Goal: Information Seeking & Learning: Check status

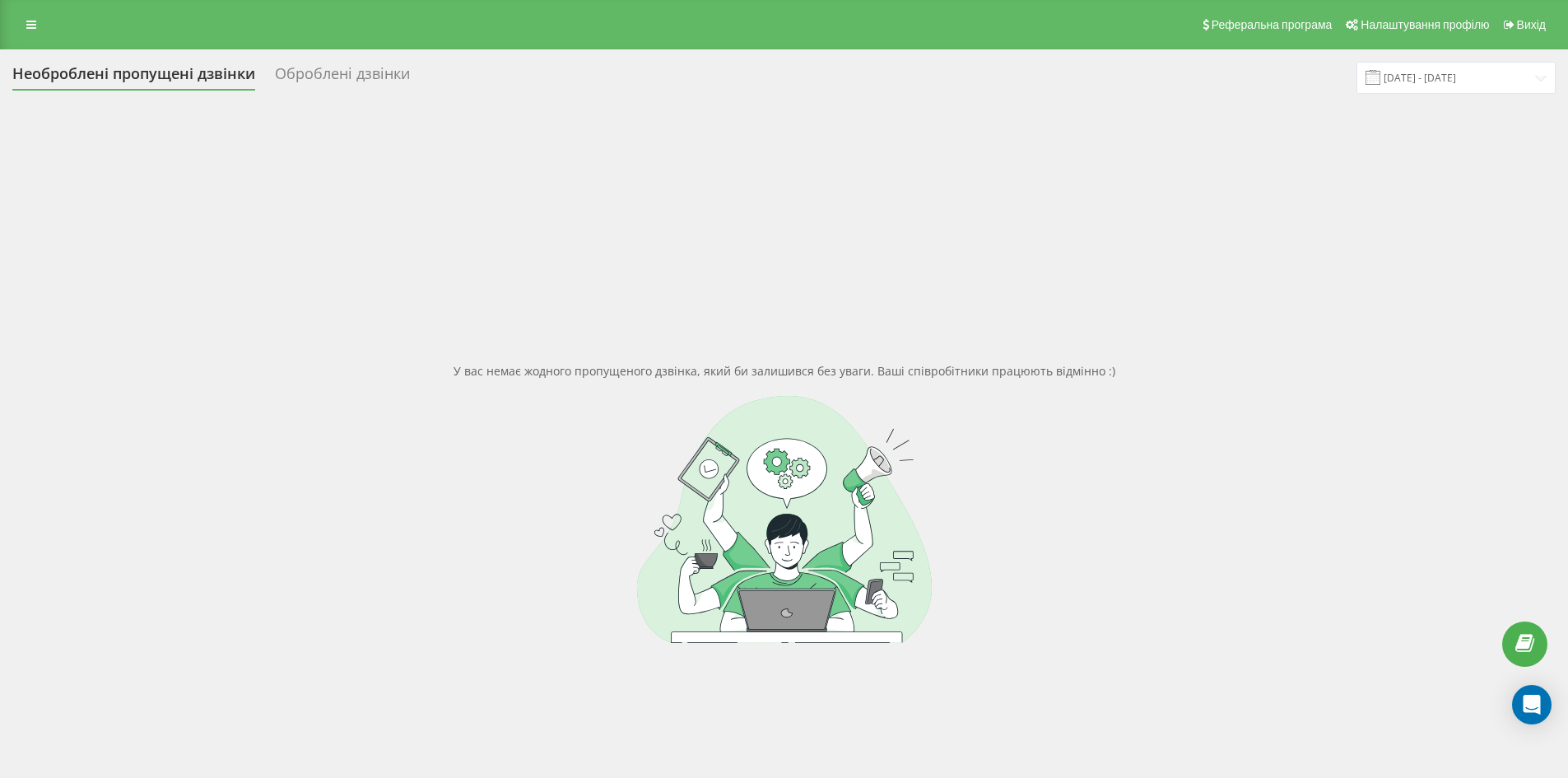
drag, startPoint x: 324, startPoint y: 57, endPoint x: 332, endPoint y: 70, distance: 15.3
click at [325, 57] on div "Необроблені пропущені дзвінки Оброблені дзвінки [DATE] - [DATE] У вас немає жод…" at bounding box center [784, 476] width 1568 height 854
click at [332, 70] on div "Оброблені дзвінки" at bounding box center [342, 78] width 135 height 26
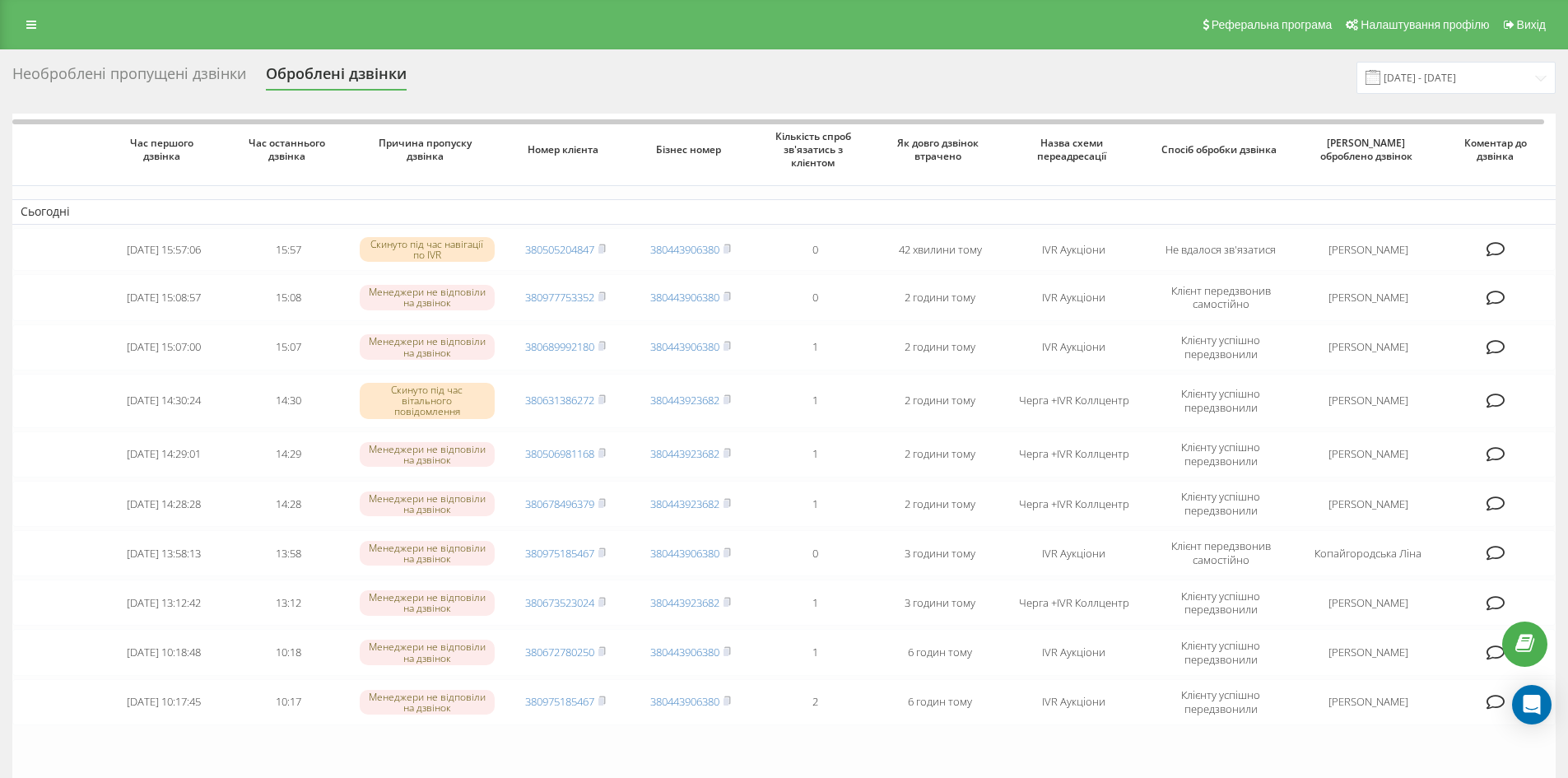
click at [160, 71] on div "Необроблені пропущені дзвінки" at bounding box center [129, 78] width 234 height 26
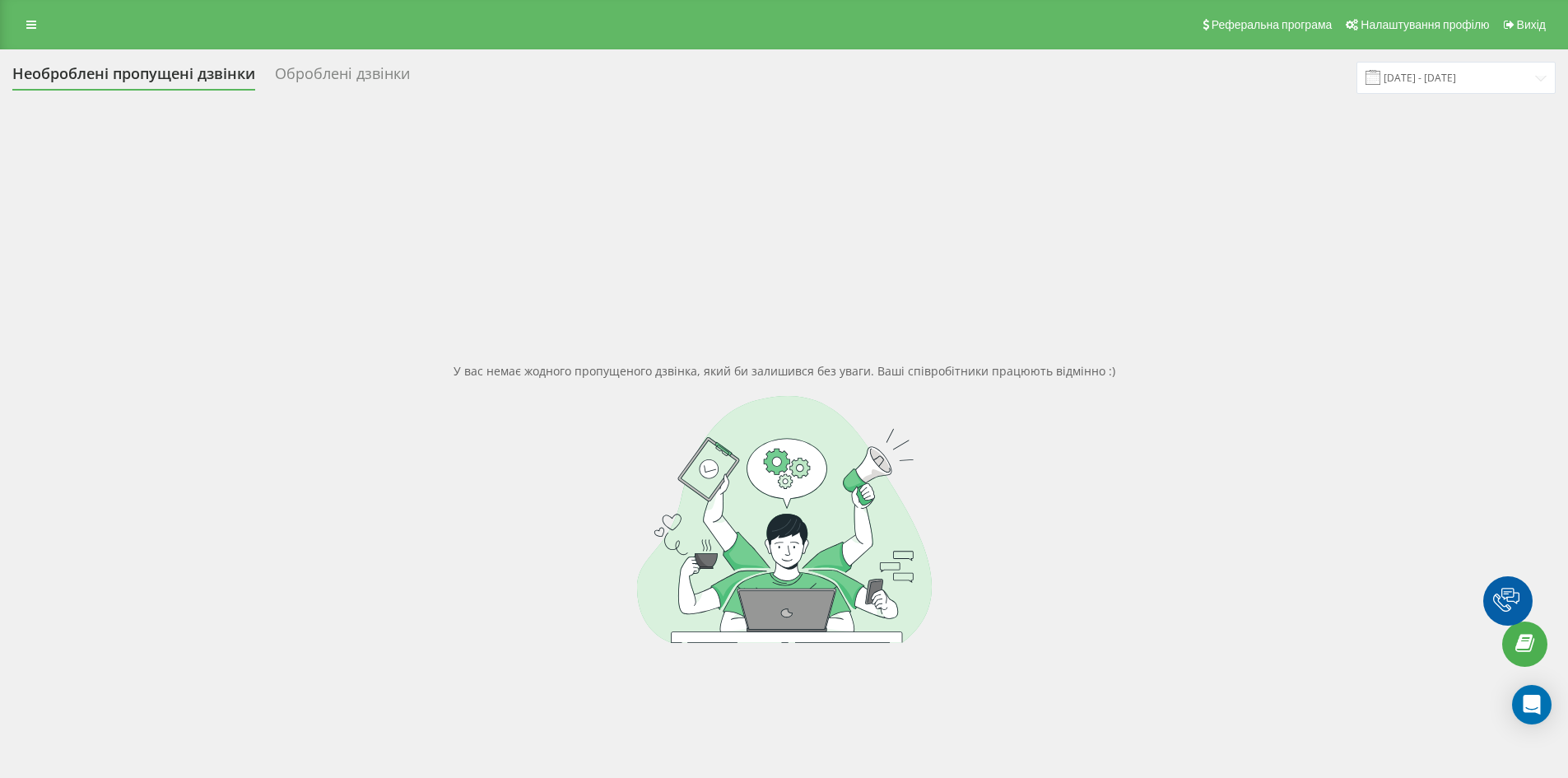
click at [340, 68] on div "Оброблені дзвінки" at bounding box center [342, 78] width 135 height 26
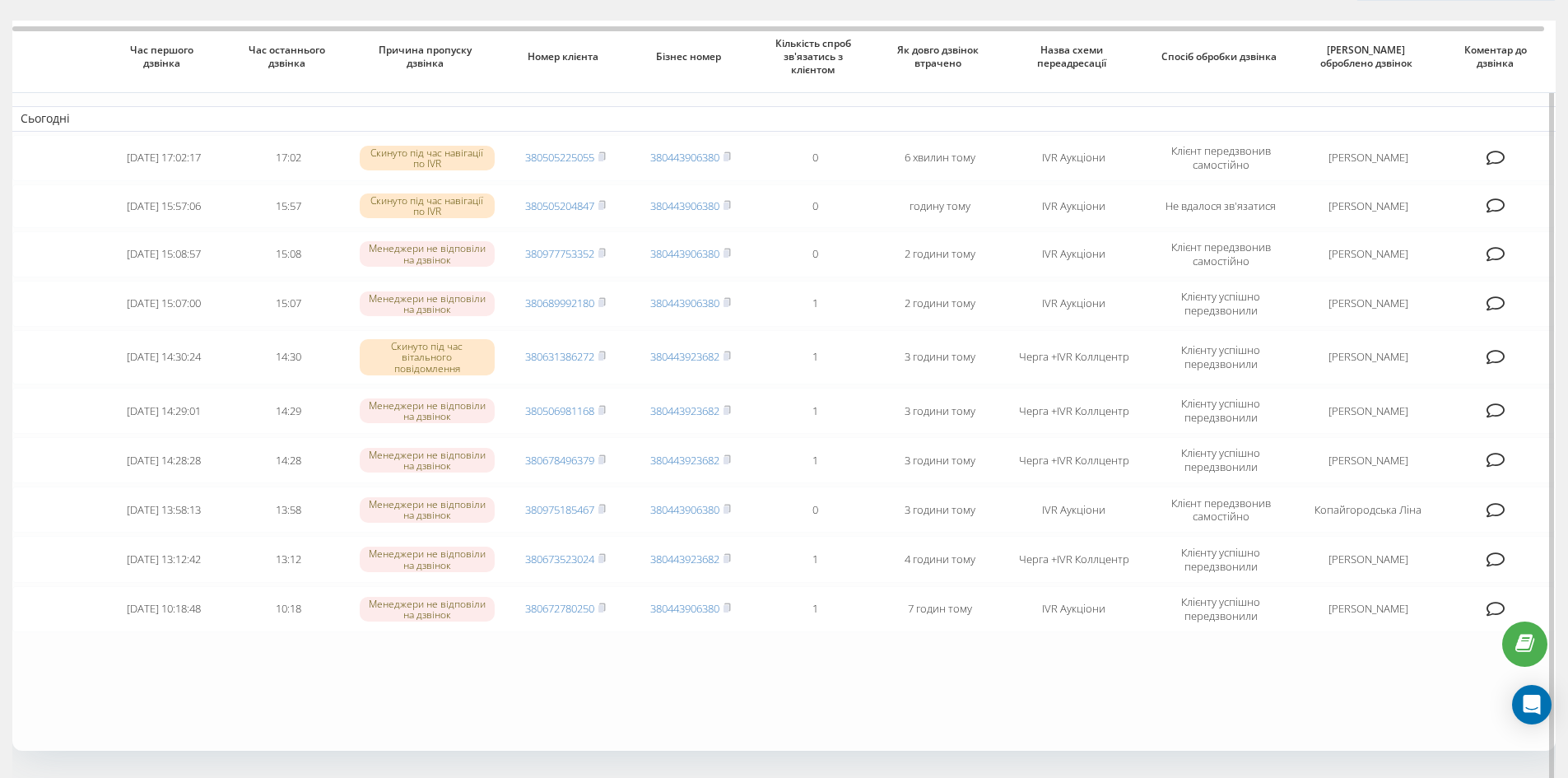
scroll to position [165, 0]
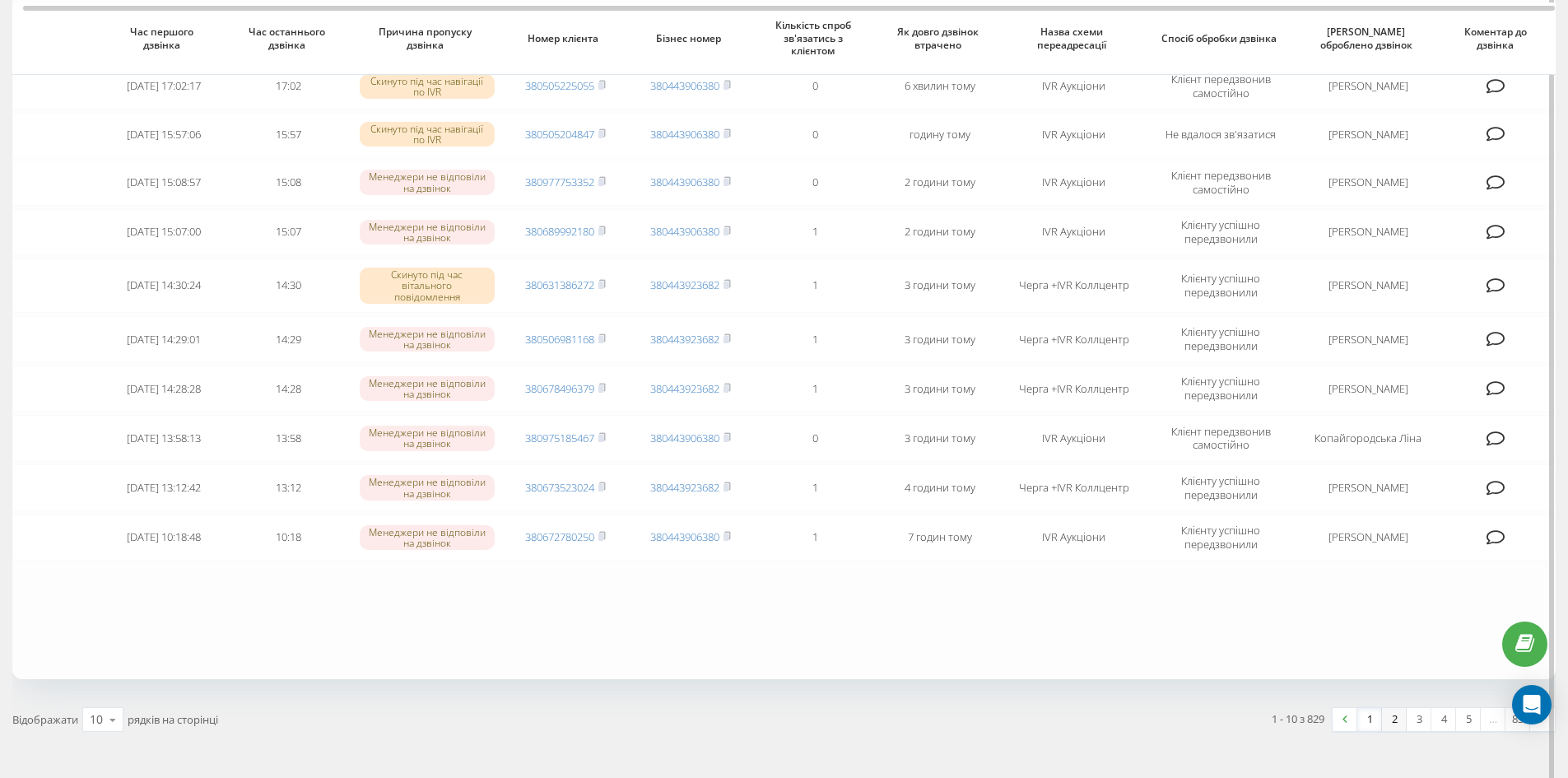
click at [1399, 718] on link "2" at bounding box center [1395, 719] width 25 height 23
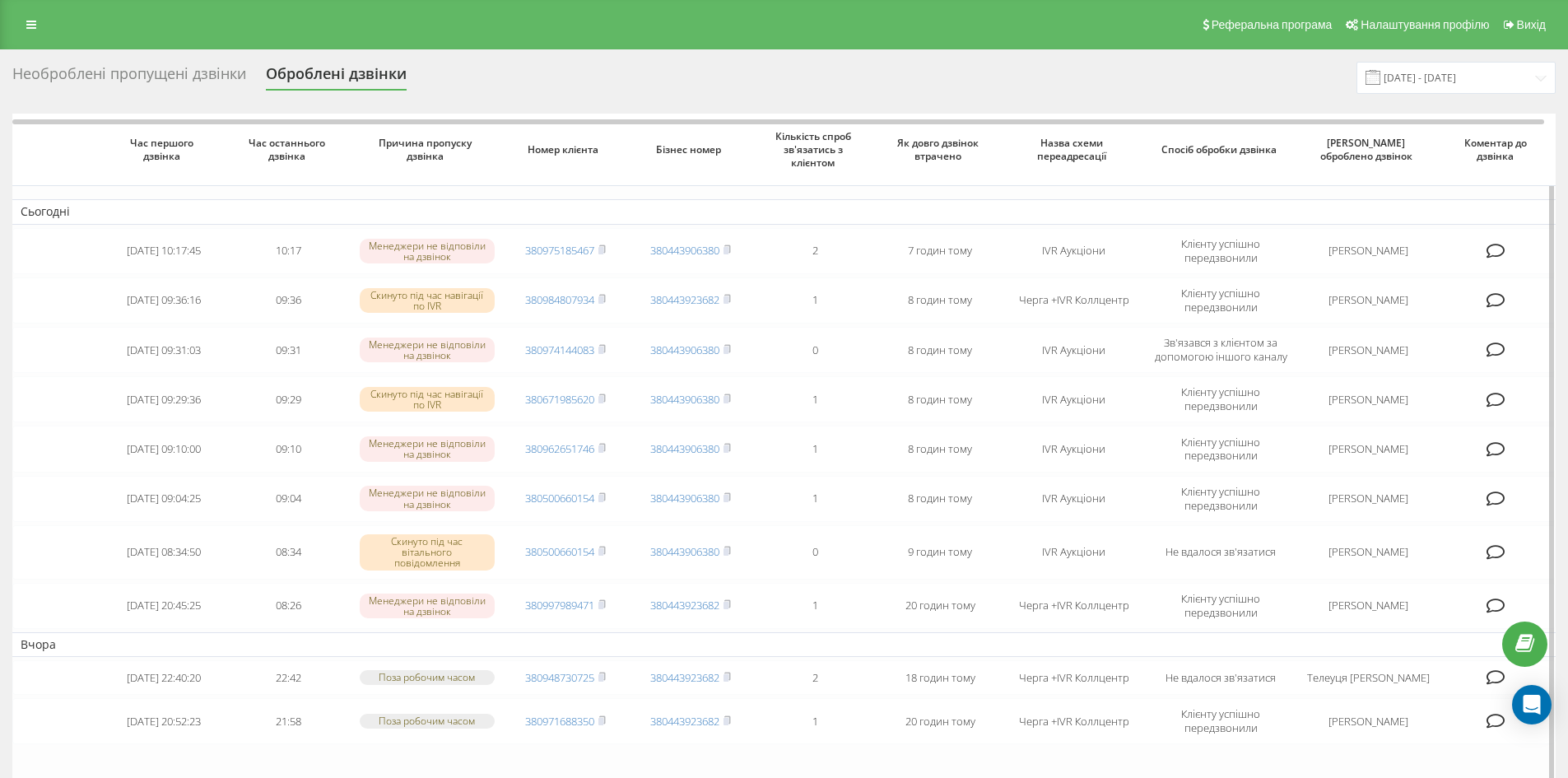
scroll to position [165, 0]
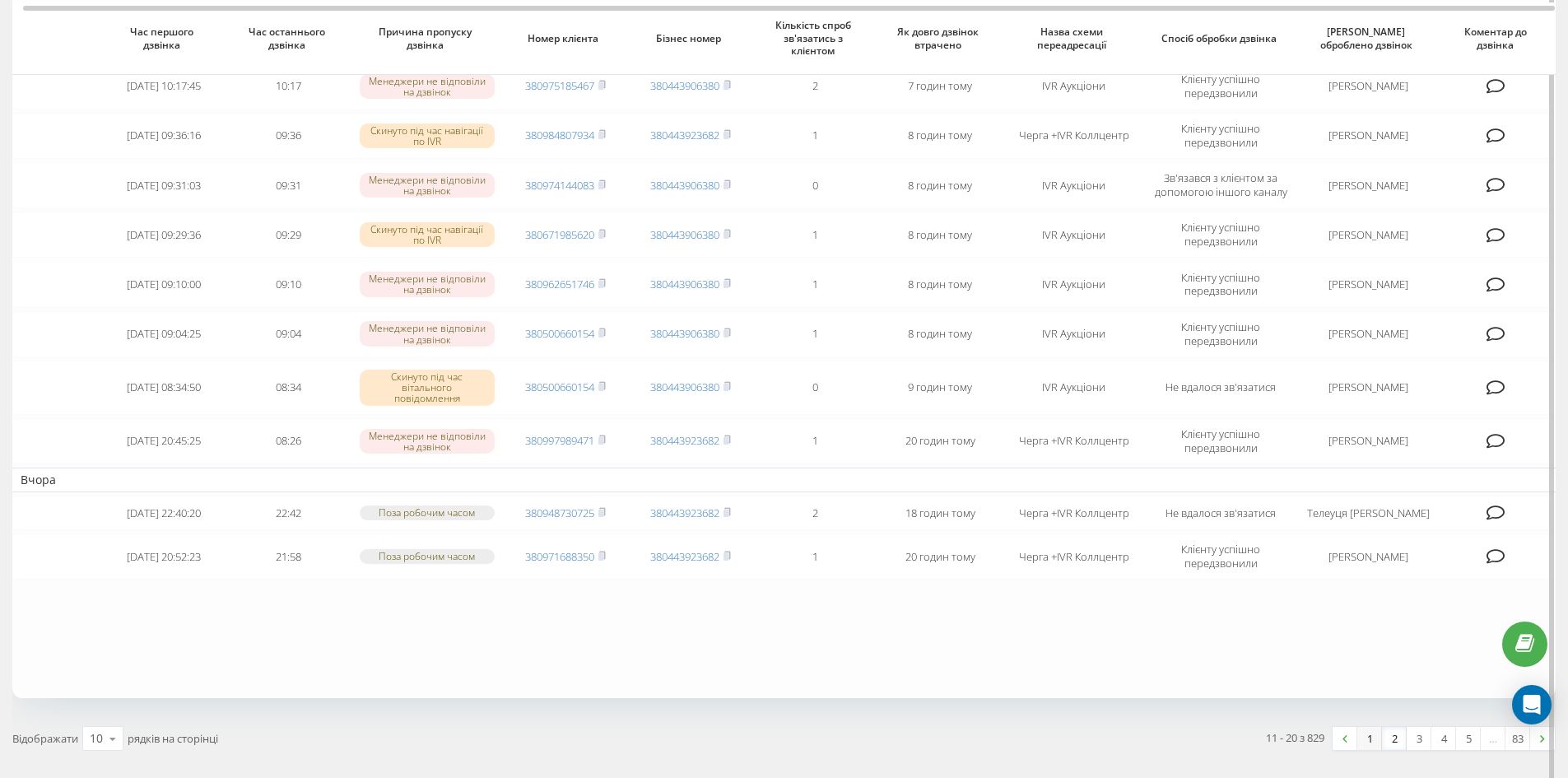
click at [1370, 738] on link "1" at bounding box center [1370, 738] width 25 height 23
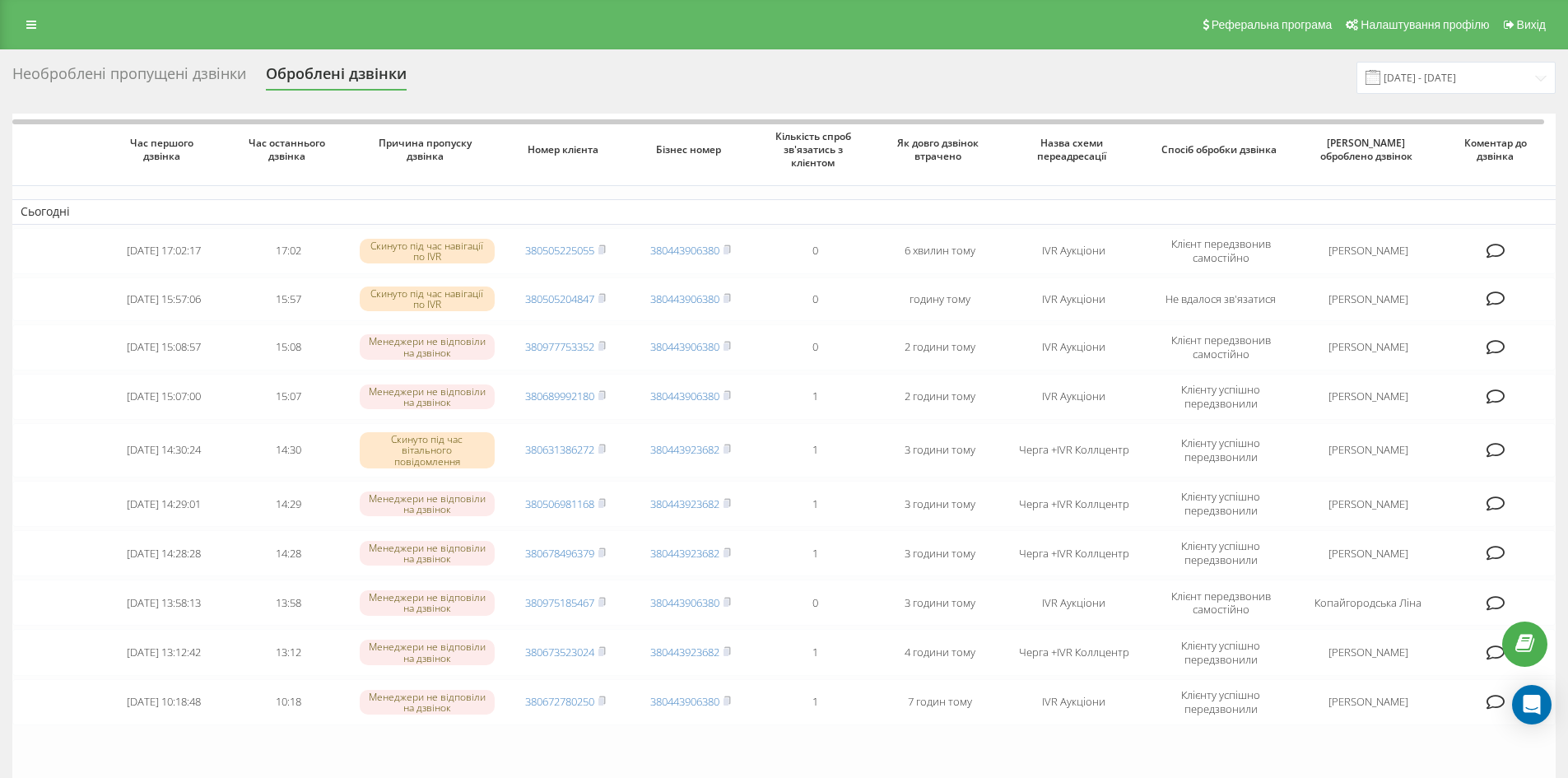
click at [87, 69] on div "Необроблені пропущені дзвінки" at bounding box center [129, 78] width 234 height 26
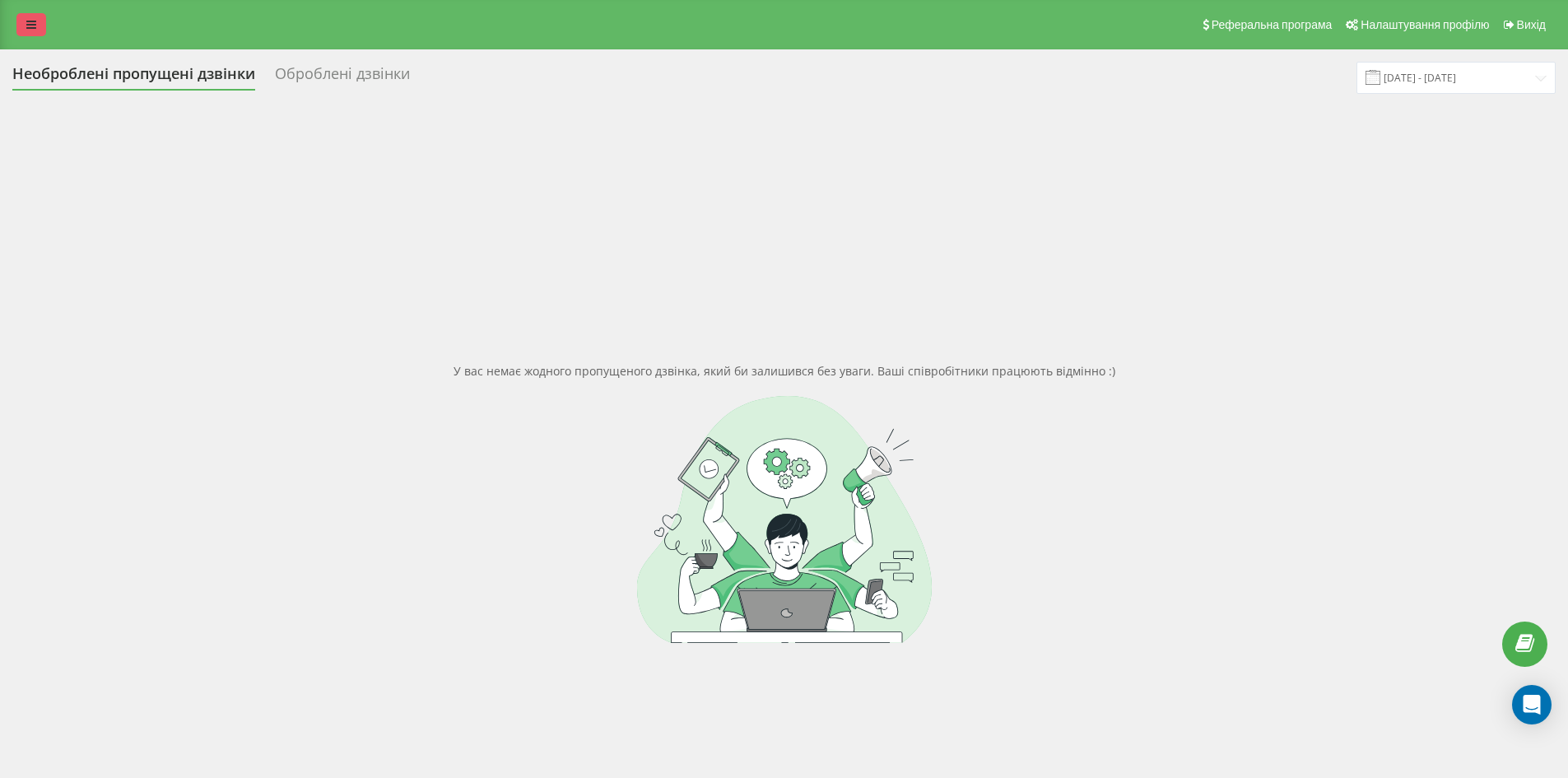
click at [34, 34] on link at bounding box center [32, 25] width 30 height 23
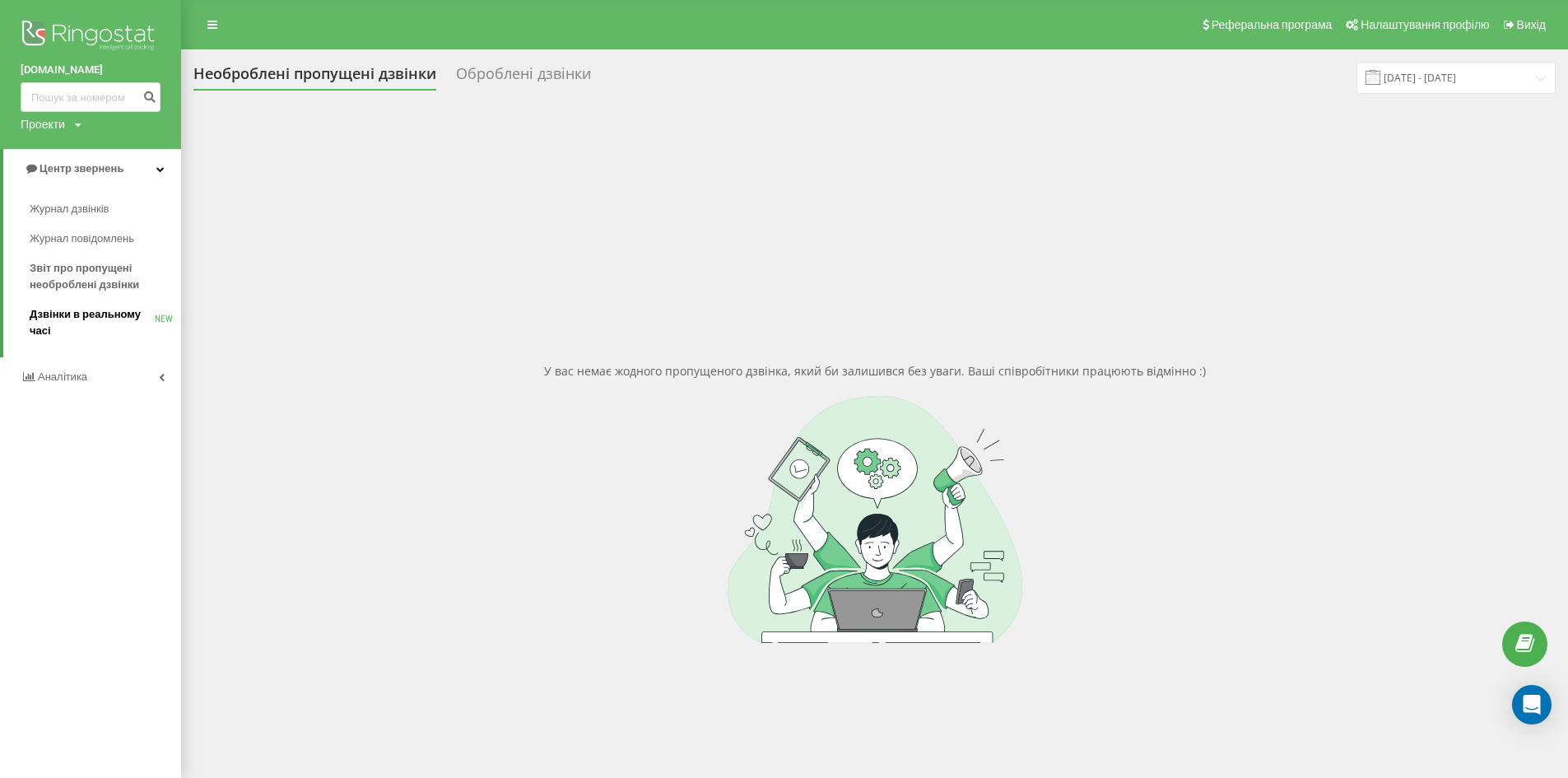
click at [76, 315] on span "Дзвінки в реальному часі" at bounding box center [93, 322] width 125 height 33
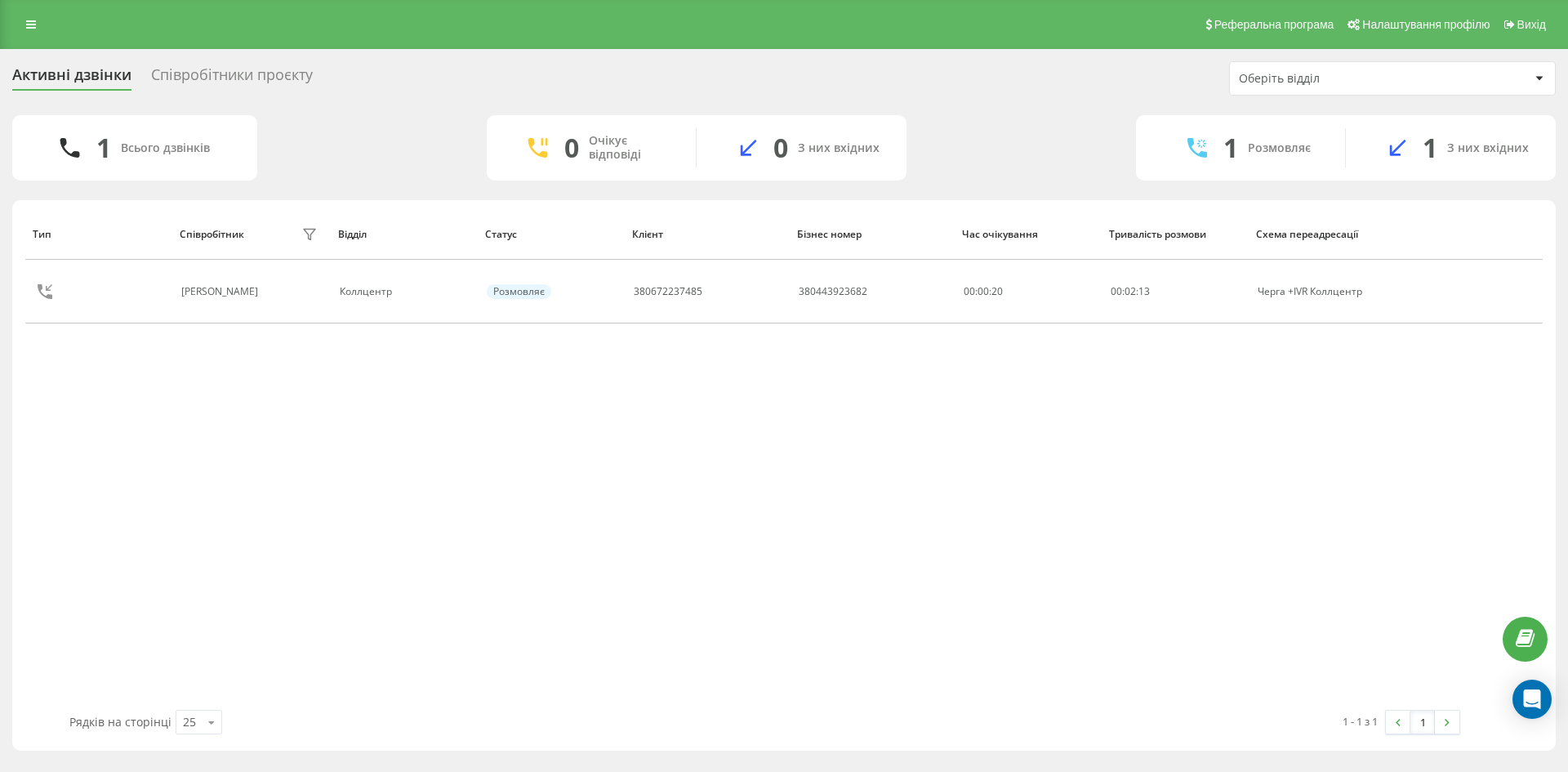
click at [33, 11] on div "Реферальна програма Налаштування профілю Вихід" at bounding box center [784, 25] width 1568 height 49
click at [31, 27] on icon at bounding box center [31, 24] width 10 height 11
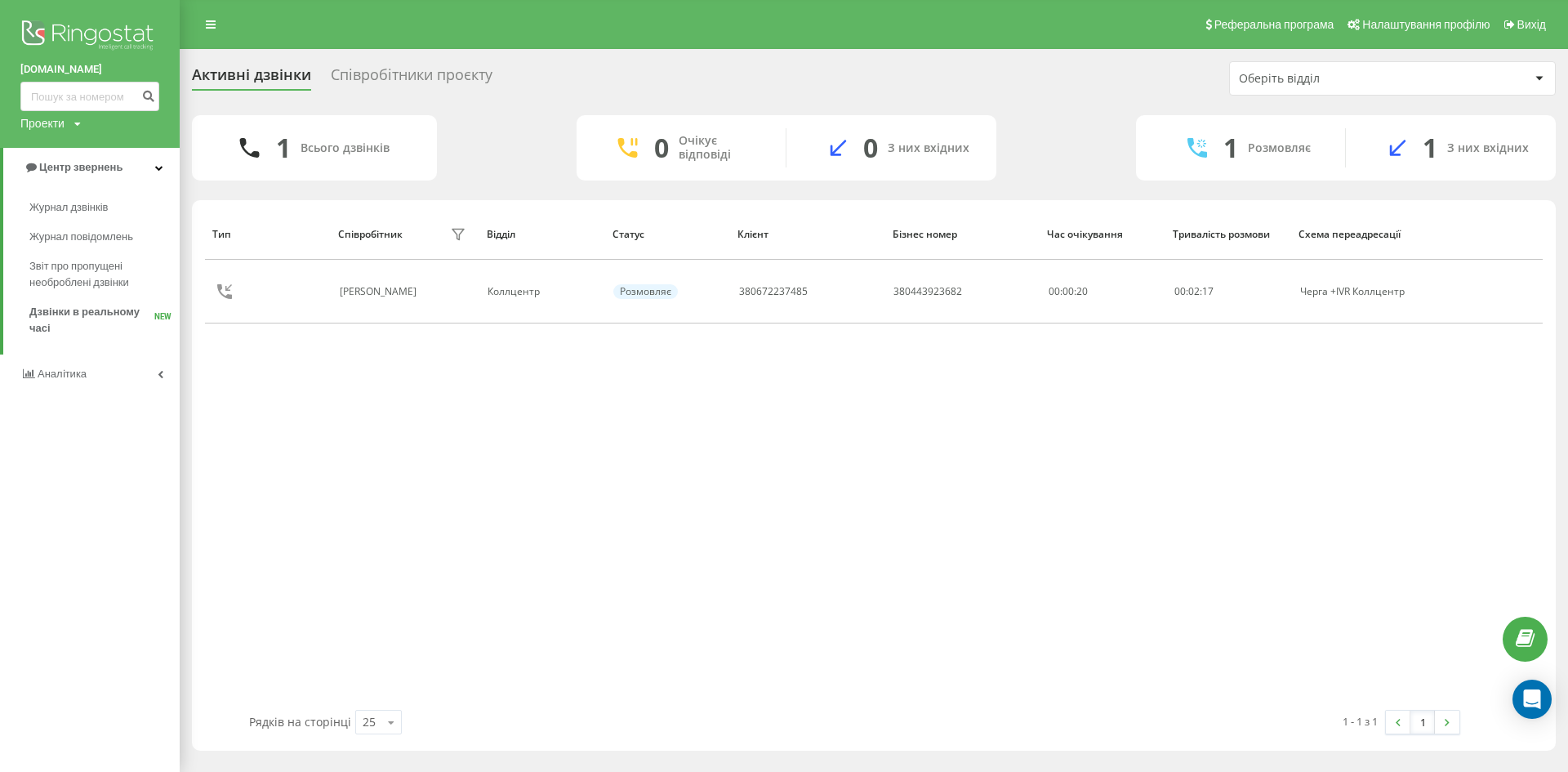
click at [462, 76] on div "Співробітники проєкту" at bounding box center [411, 79] width 162 height 25
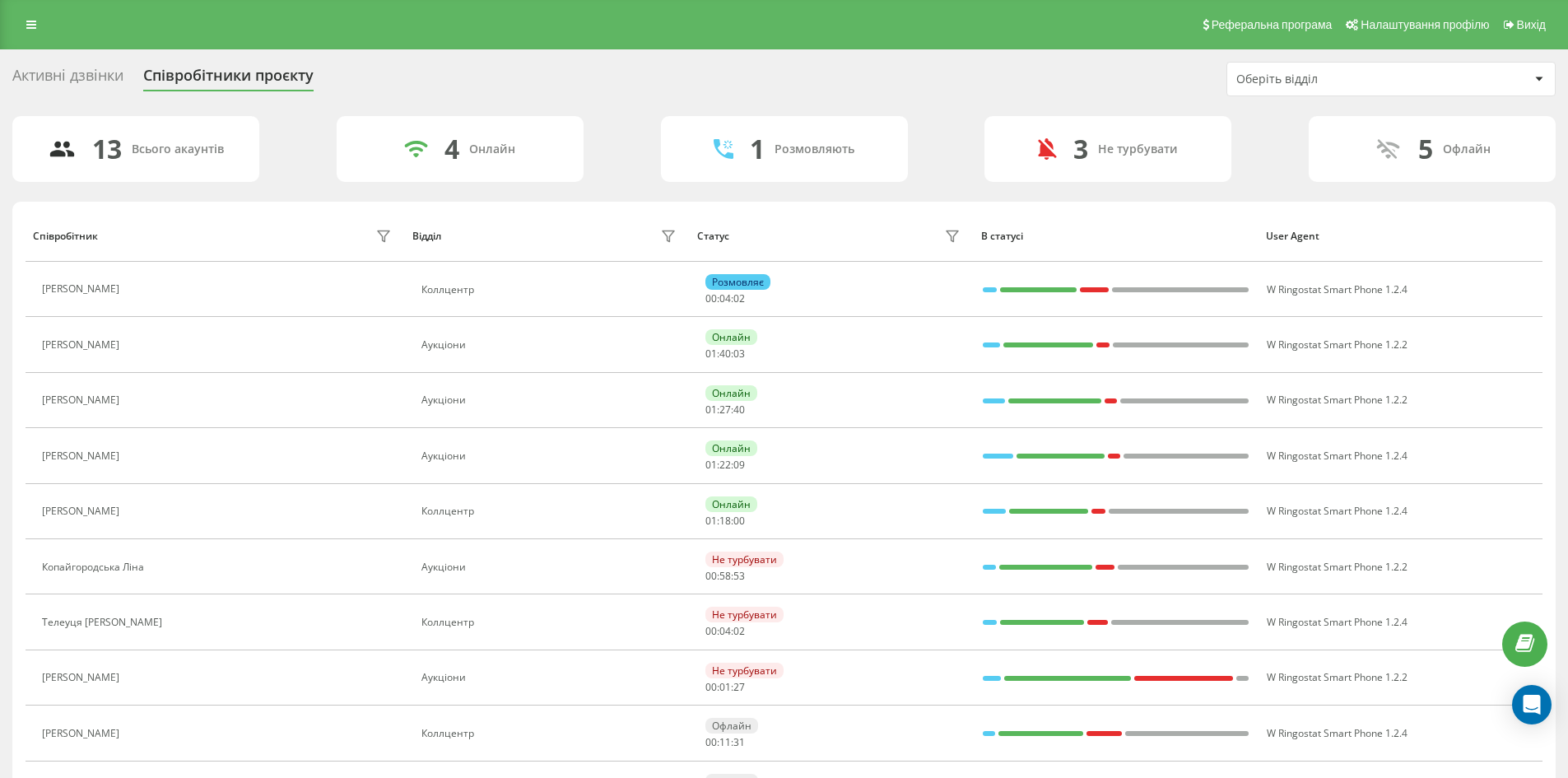
click at [71, 80] on div "Активні дзвінки" at bounding box center [68, 79] width 111 height 26
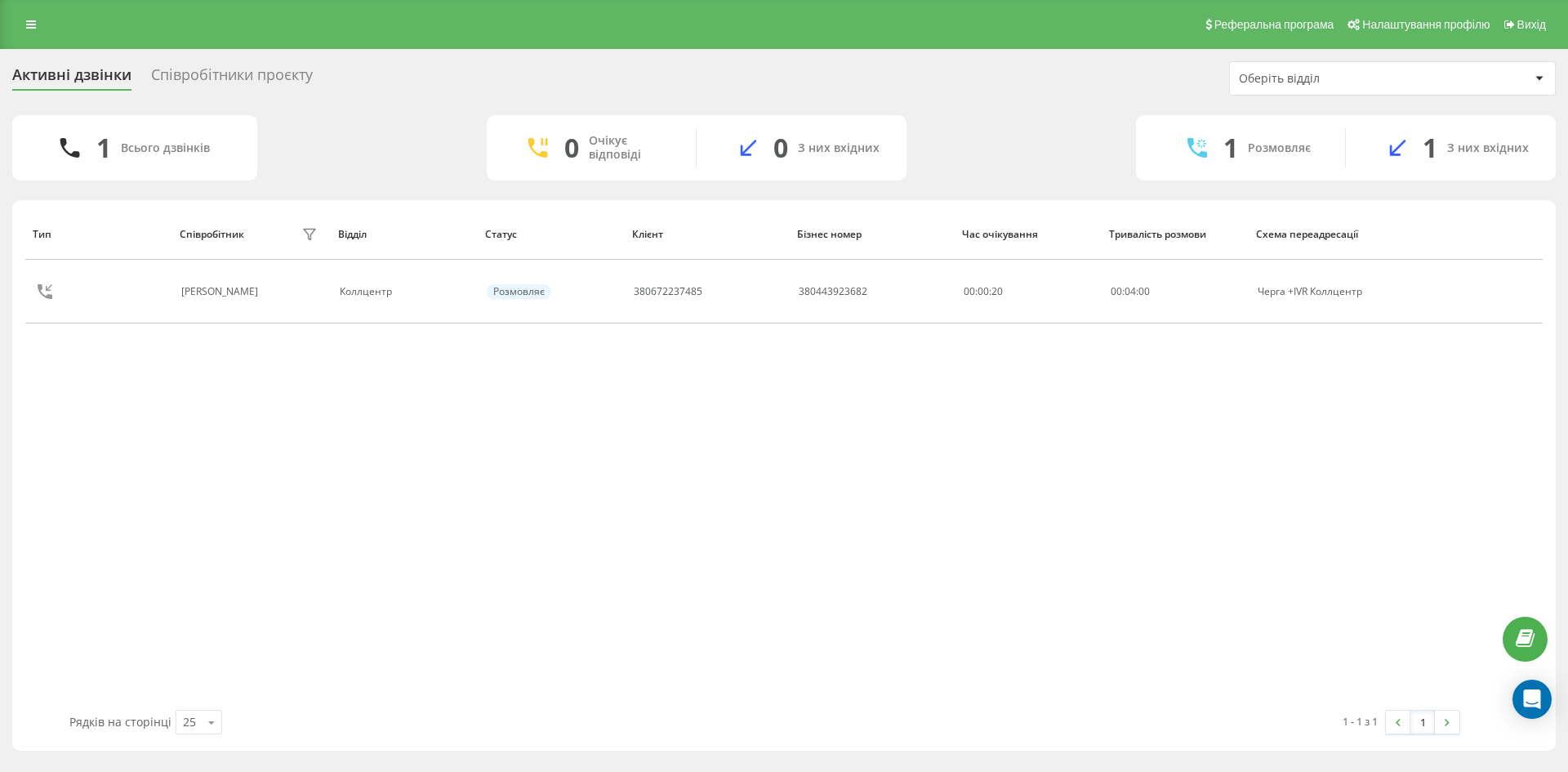
click at [227, 73] on div "Співробітники проєкту" at bounding box center [232, 79] width 162 height 25
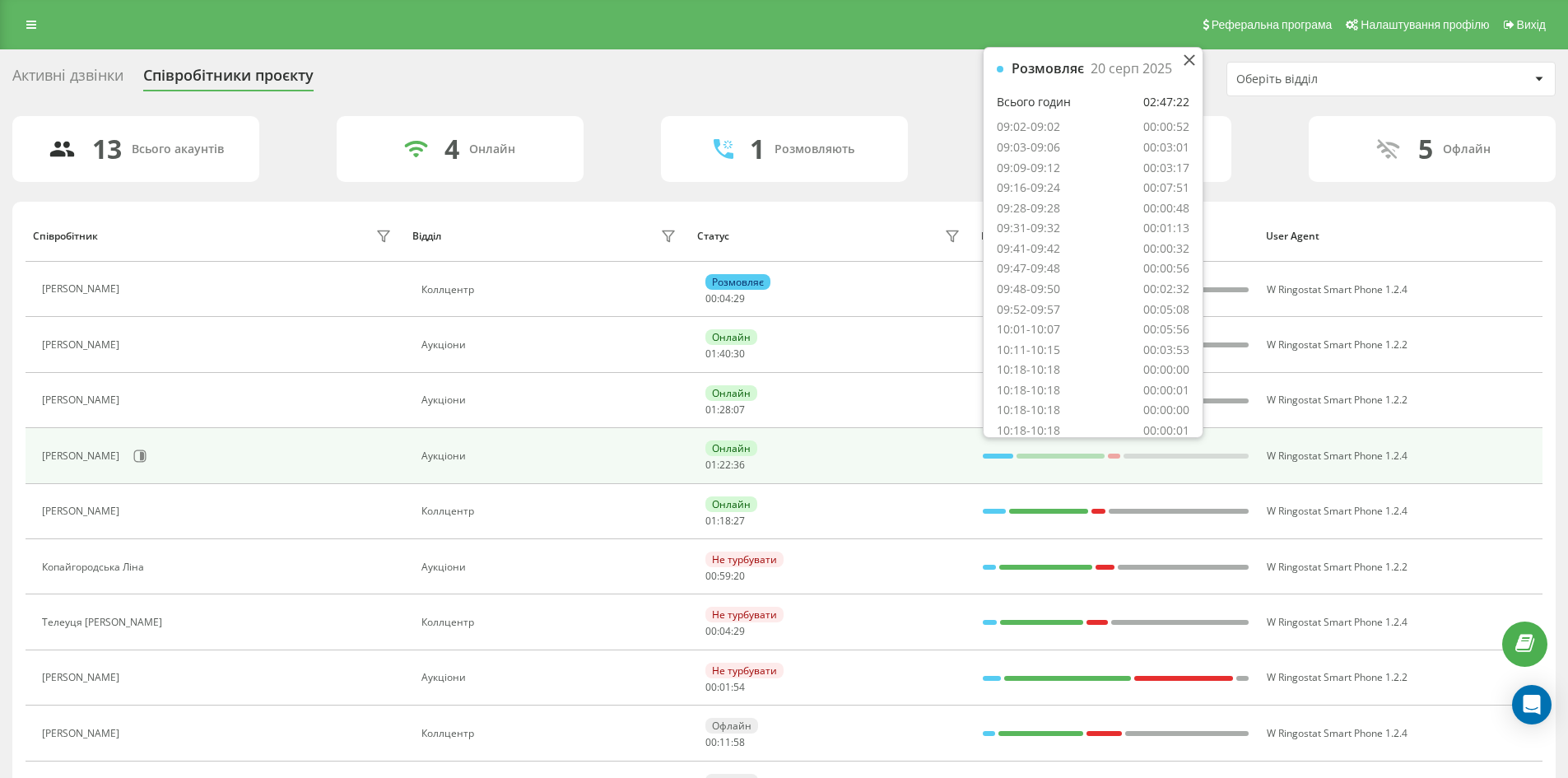
click at [998, 457] on div at bounding box center [998, 456] width 31 height 5
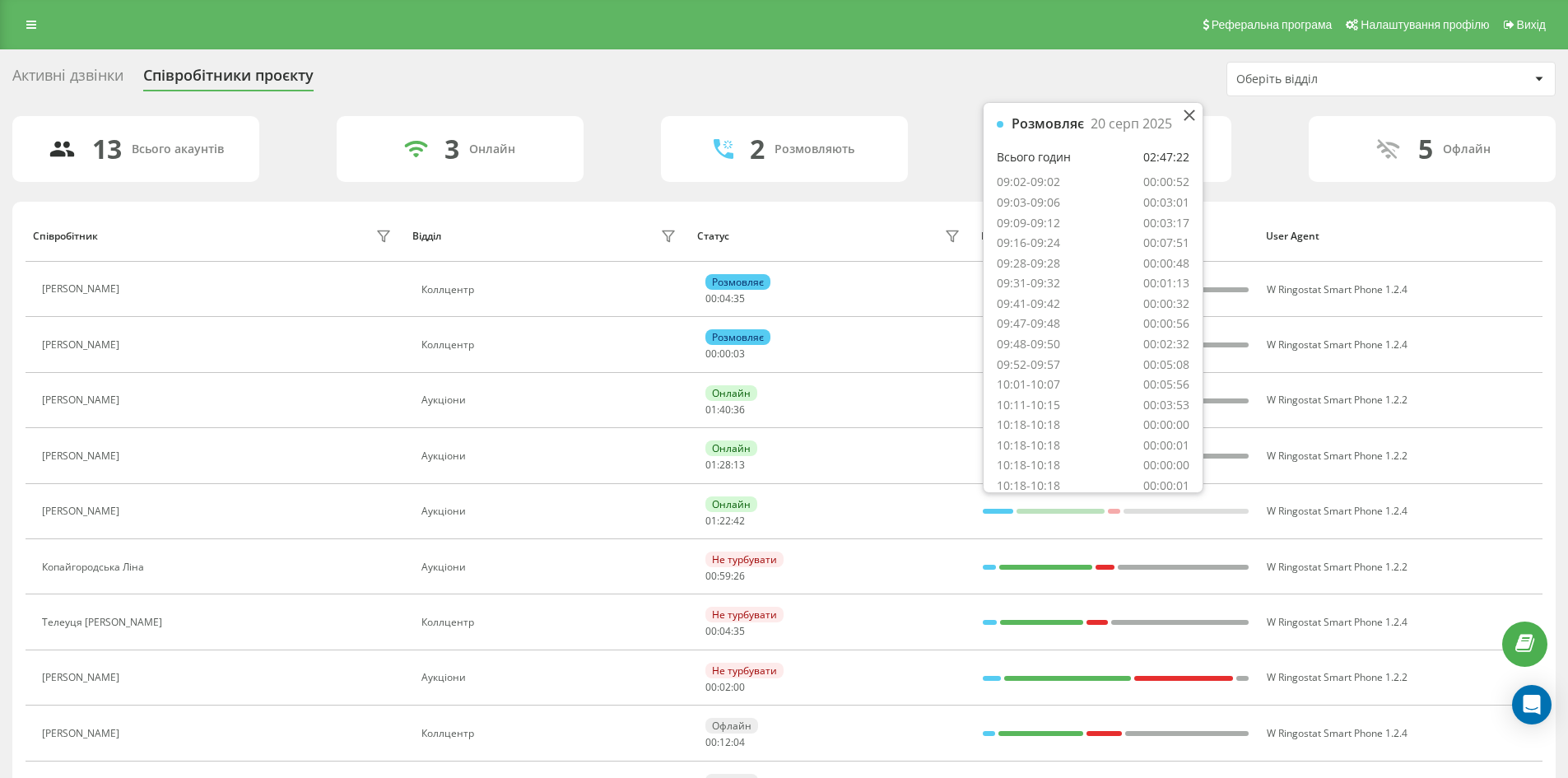
scroll to position [82, 0]
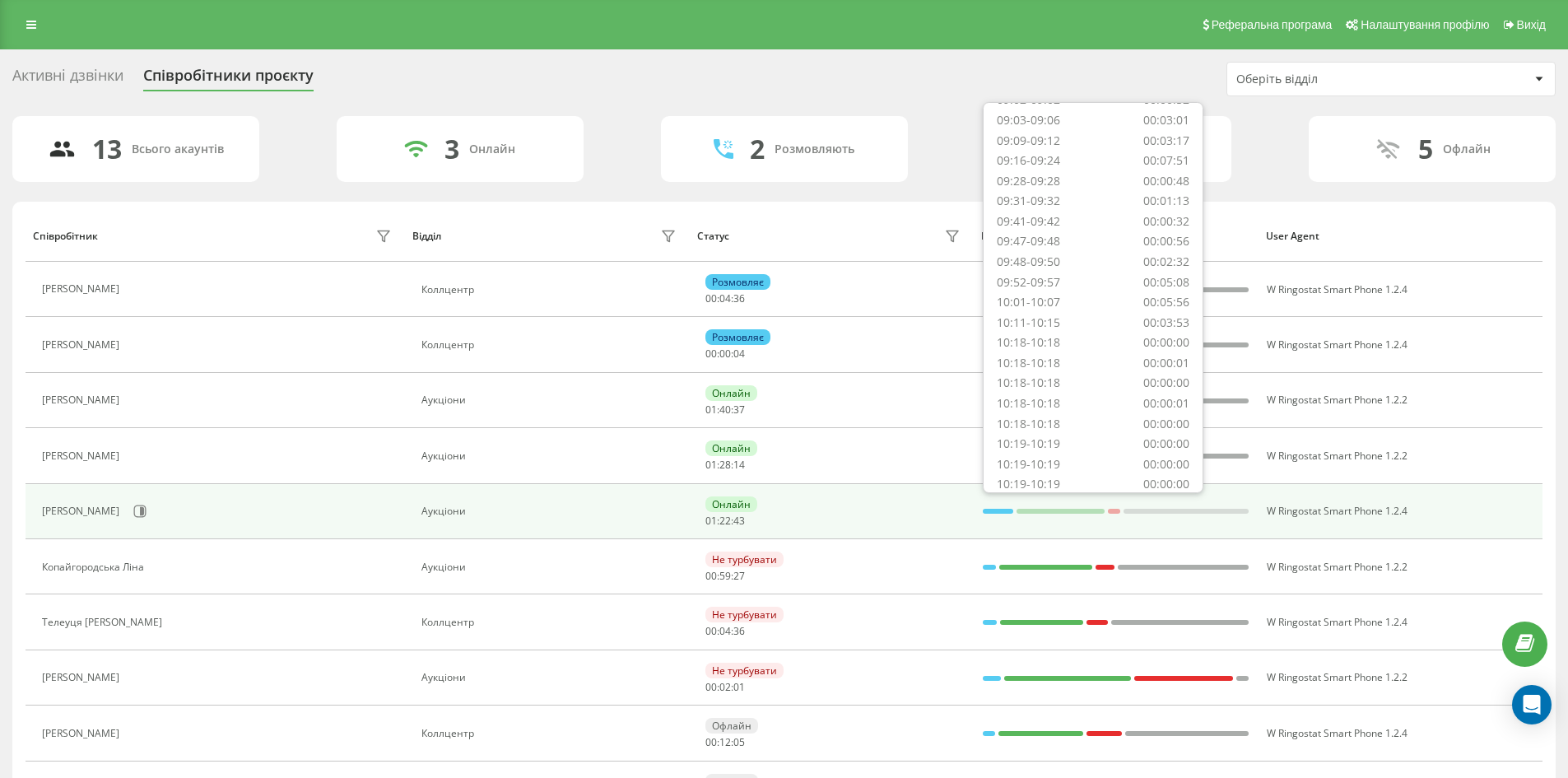
click at [938, 527] on td "Онлайн 01 : 22 : 43" at bounding box center [831, 512] width 285 height 56
click at [994, 509] on div at bounding box center [998, 512] width 31 height 5
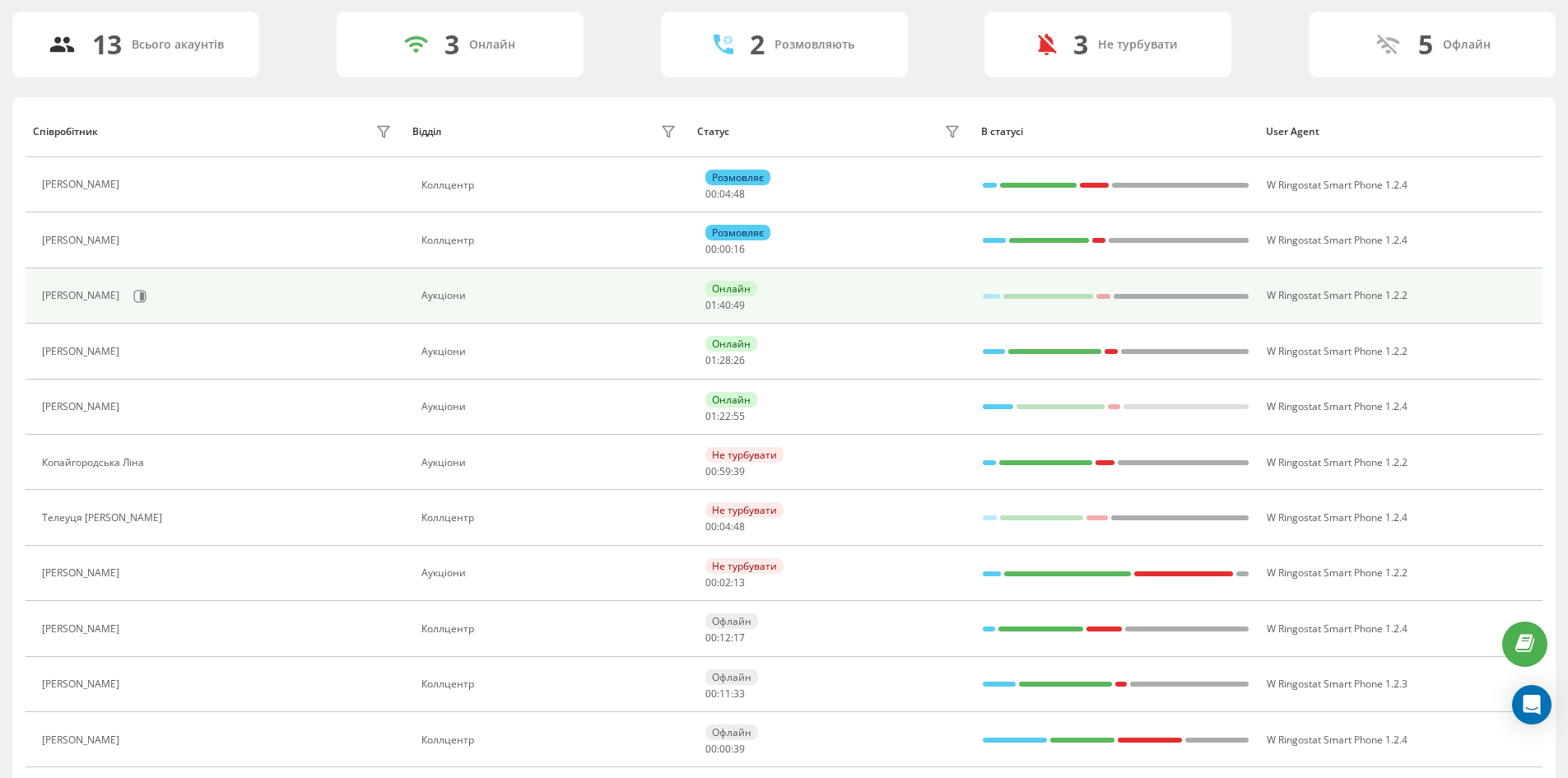
scroll to position [0, 0]
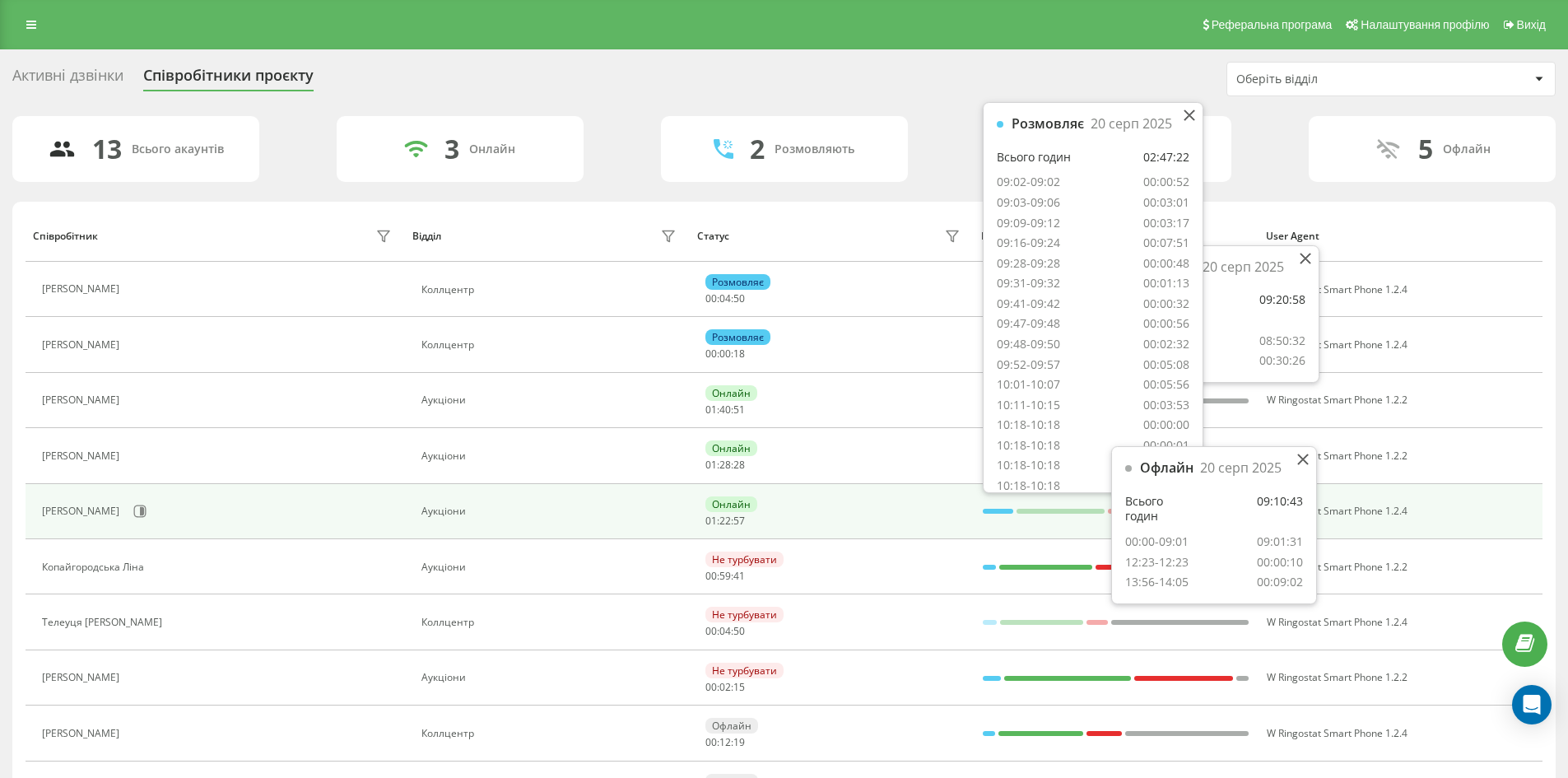
click at [1005, 512] on div at bounding box center [998, 512] width 31 height 5
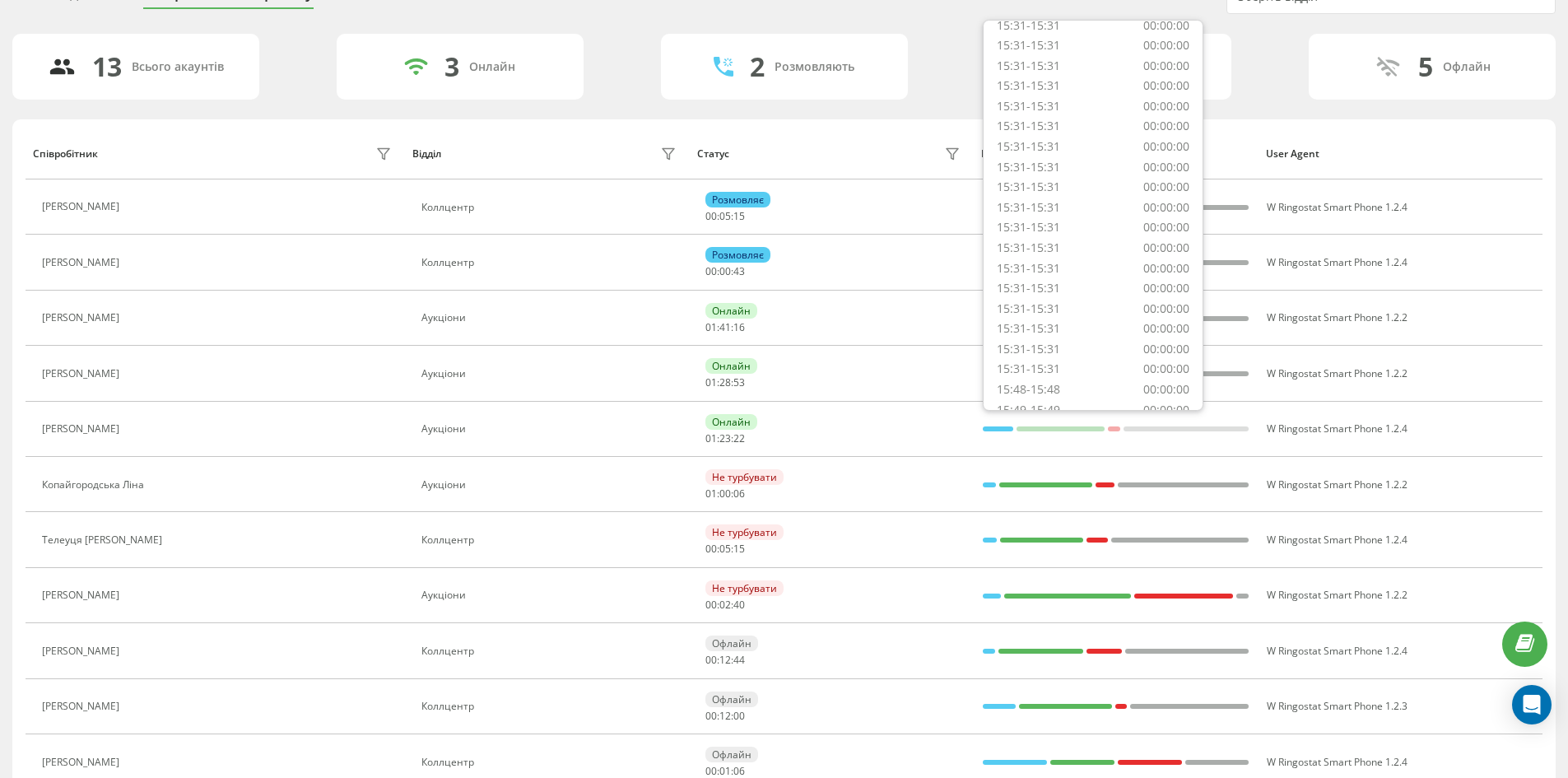
scroll to position [6945, 0]
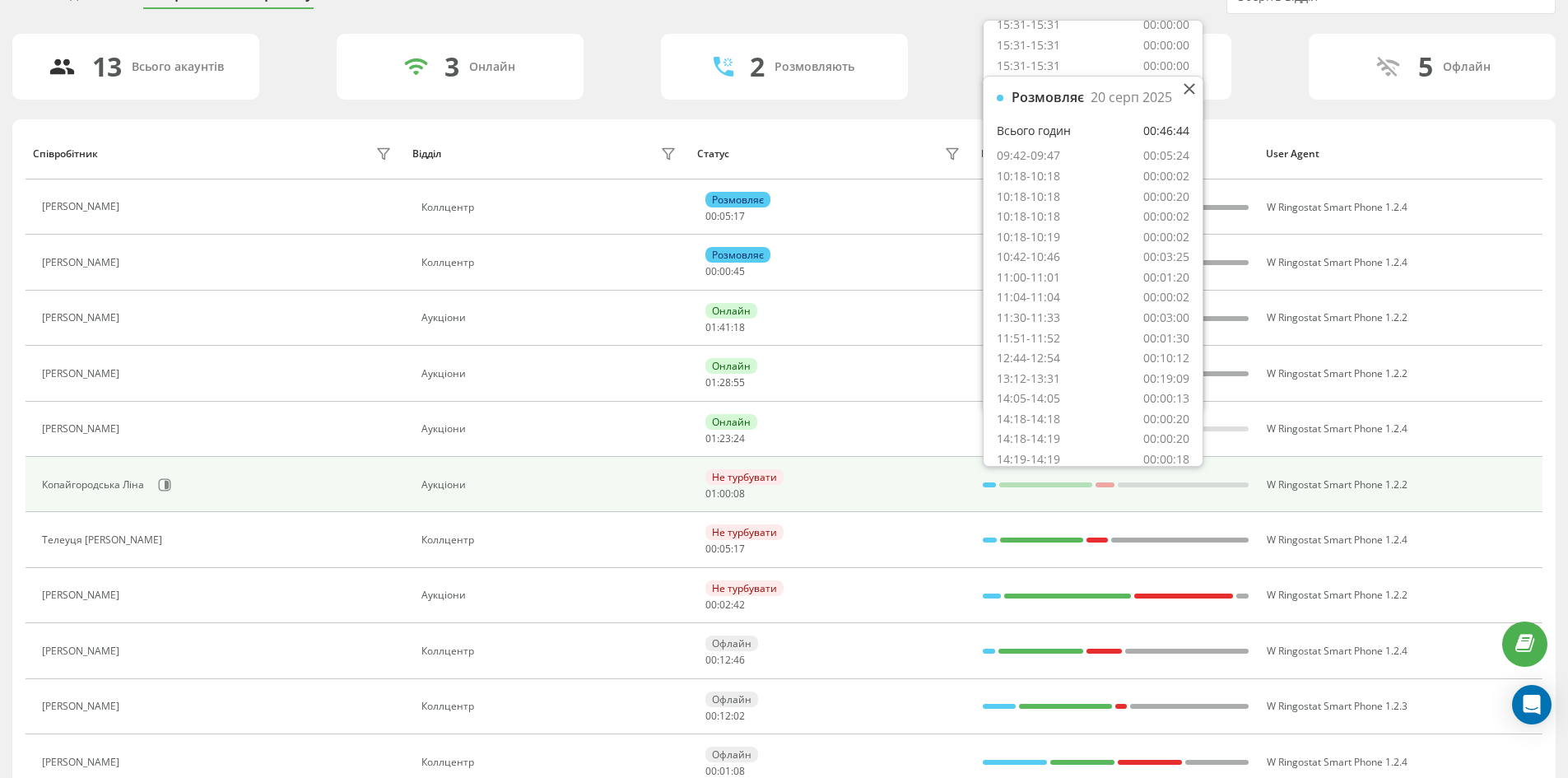
click at [987, 485] on div at bounding box center [989, 485] width 13 height 5
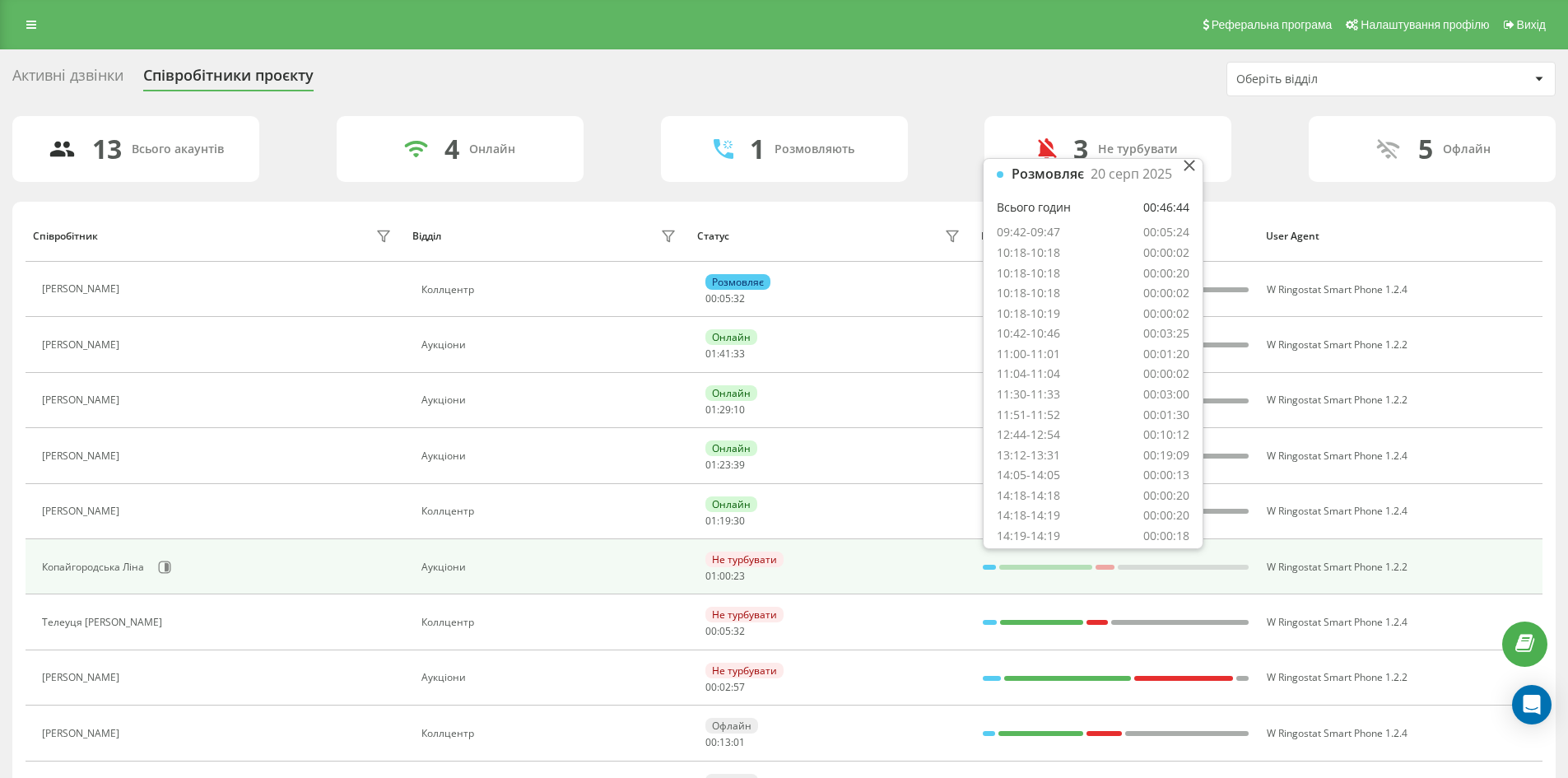
scroll to position [0, 0]
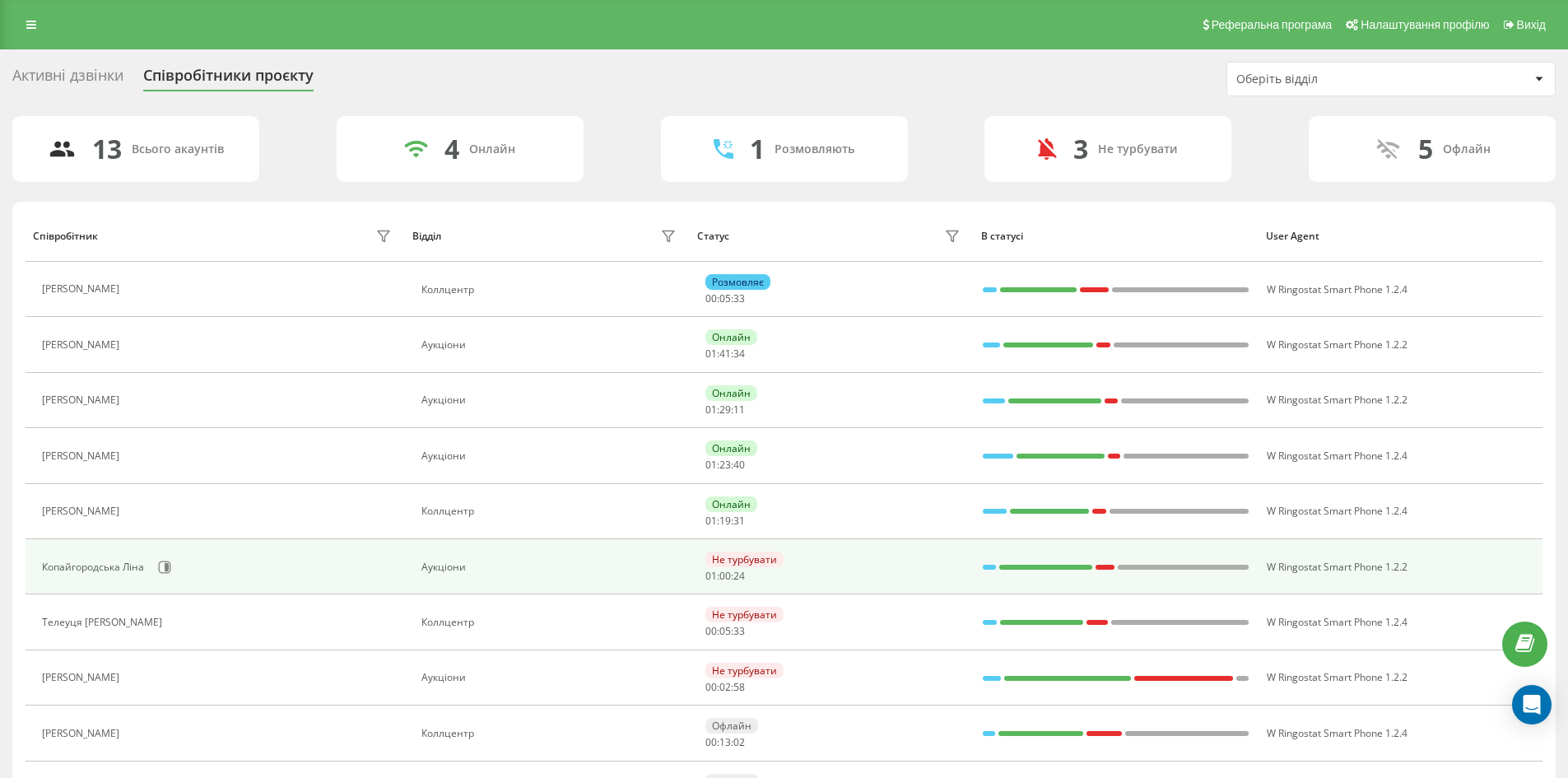
click at [1260, 168] on div "13 Всього акаунтів 4 Онлайн 1 Розмовляють 3 Не турбувати 5 Офлайн" at bounding box center [784, 149] width 1543 height 66
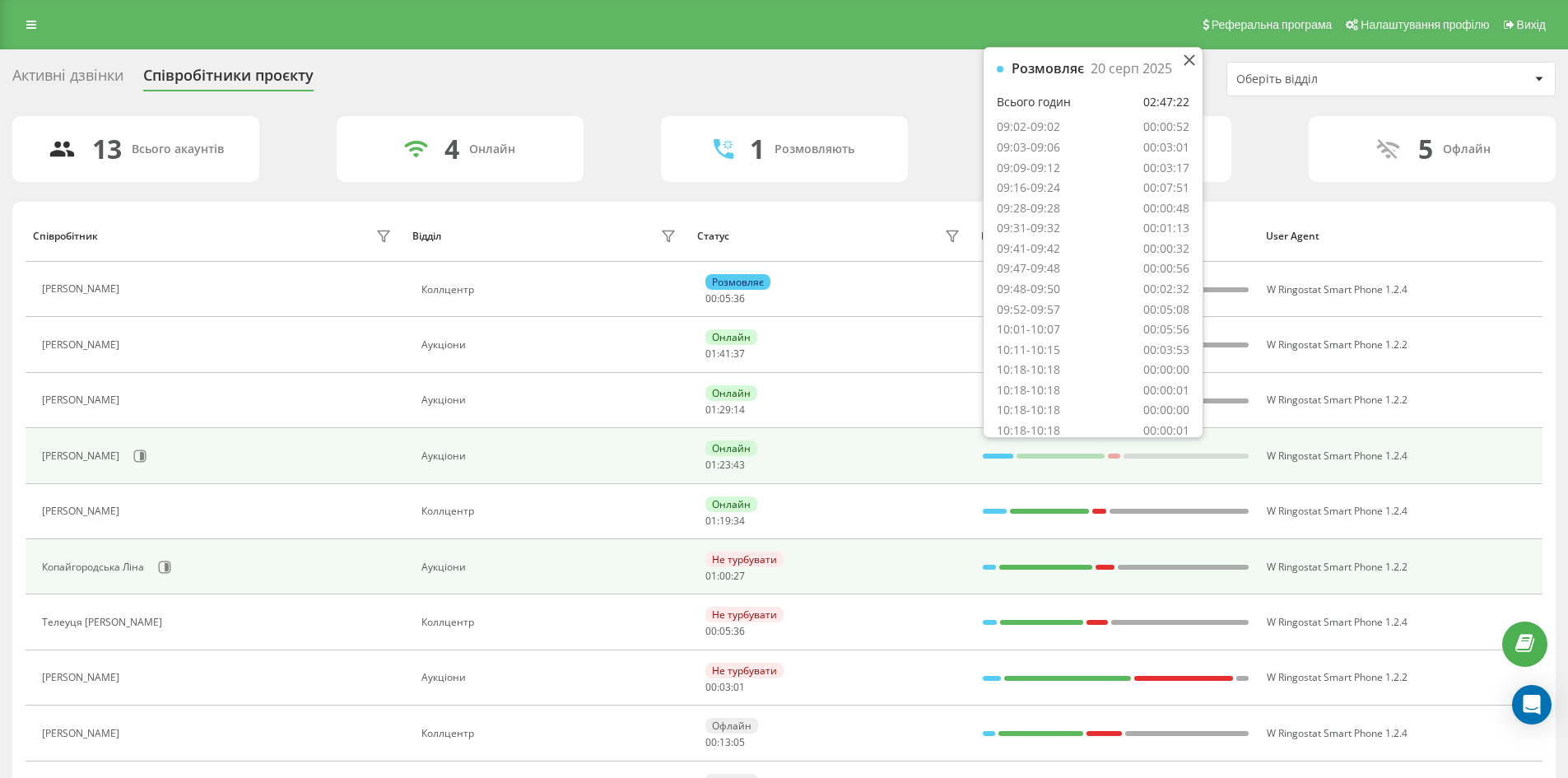
click at [997, 457] on div at bounding box center [998, 456] width 31 height 5
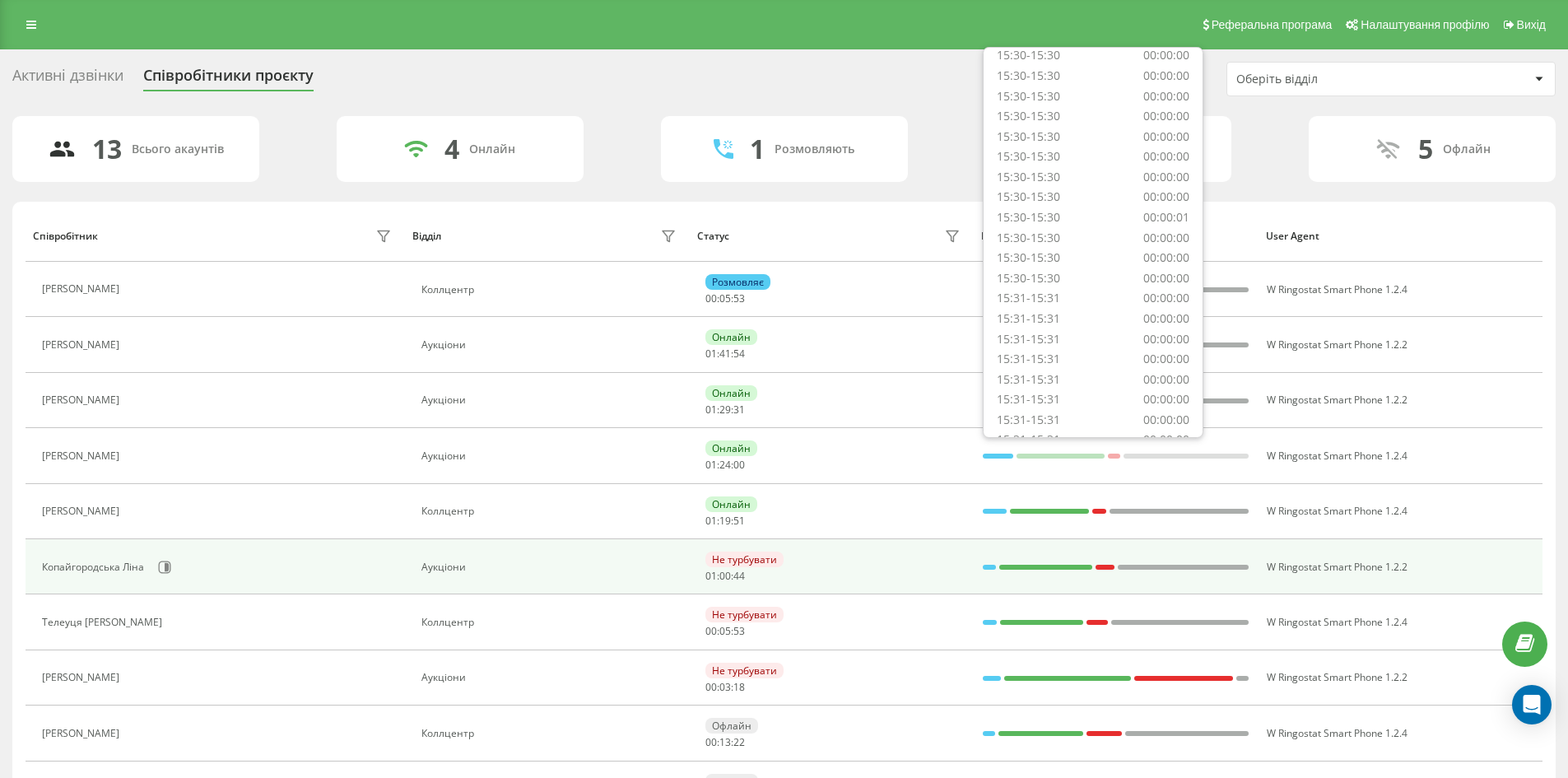
scroll to position [6493, 0]
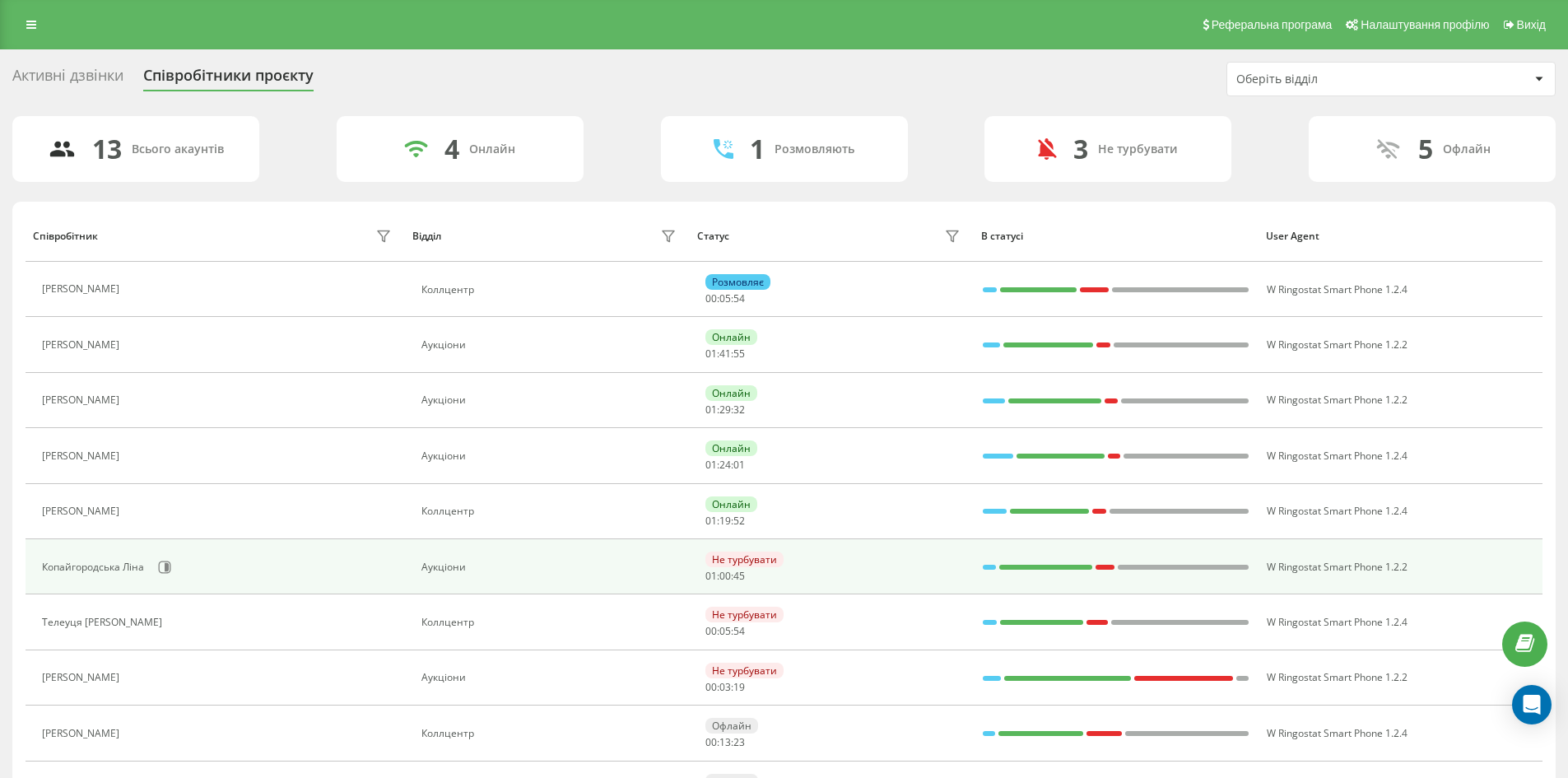
click at [1315, 171] on div "5 Офлайн" at bounding box center [1432, 149] width 247 height 66
click at [69, 85] on div "Активні дзвінки" at bounding box center [68, 79] width 111 height 26
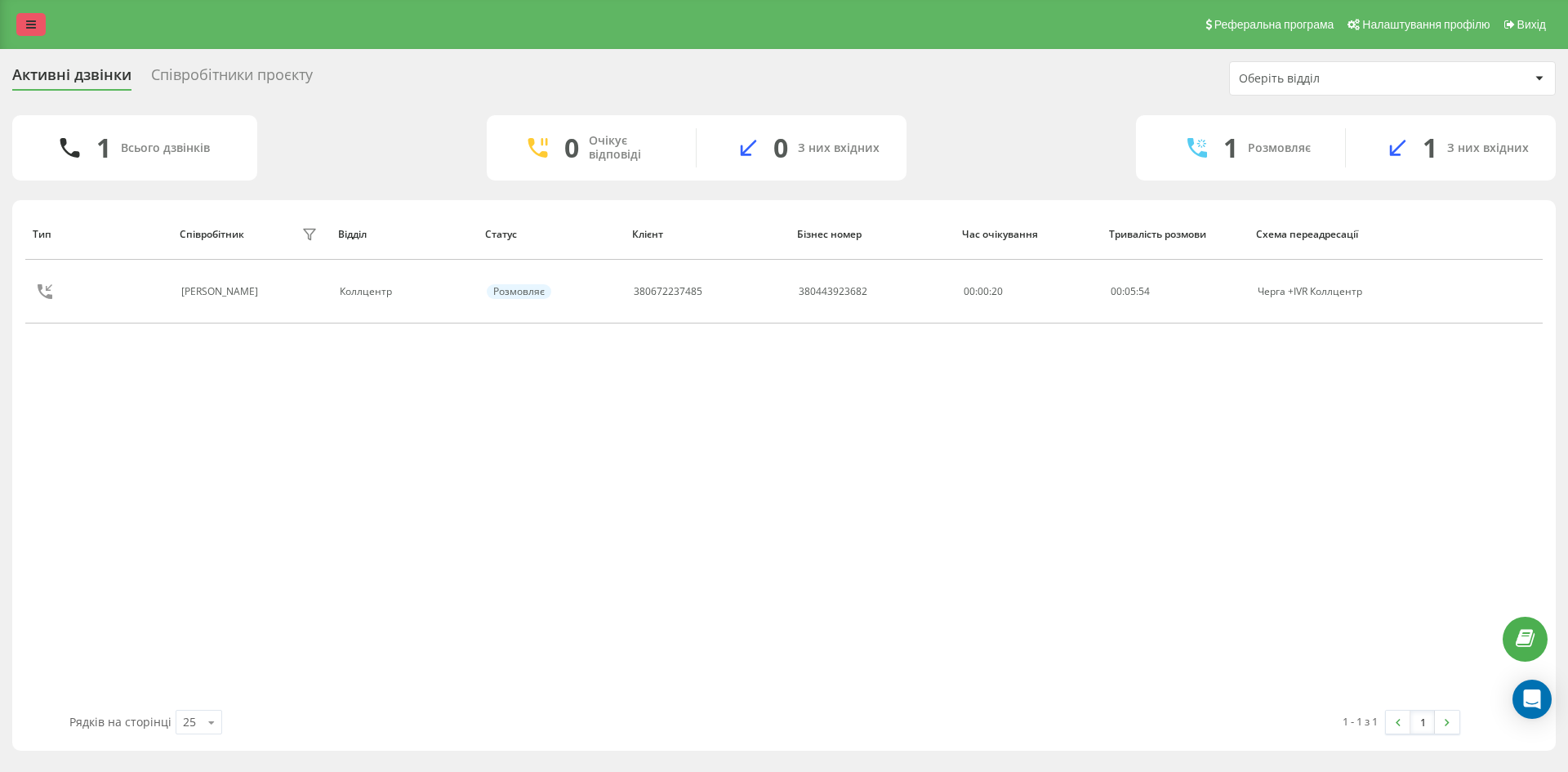
click at [34, 18] on link at bounding box center [32, 25] width 30 height 23
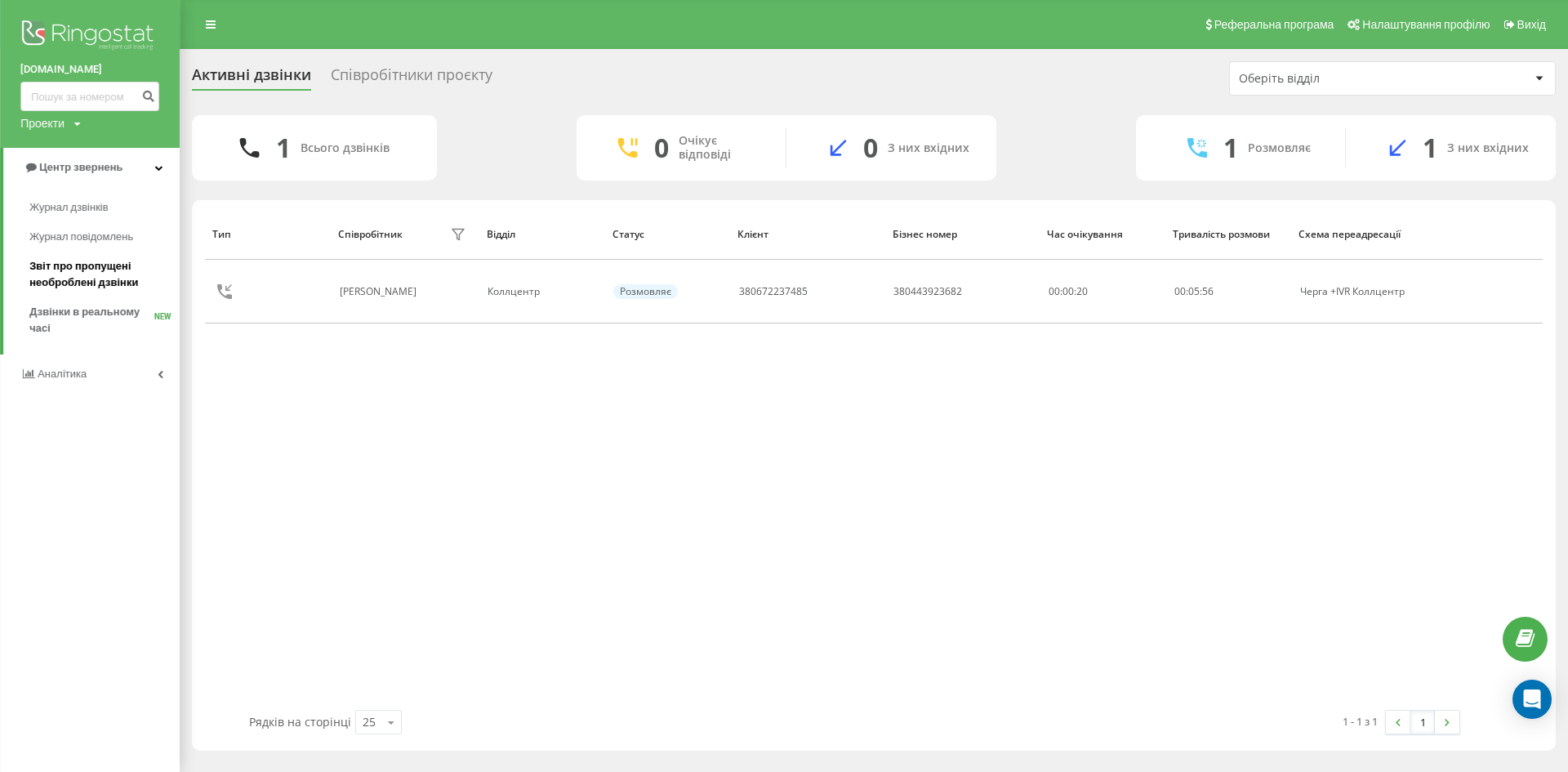
click at [70, 263] on span "Звіт про пропущені необроблені дзвінки" at bounding box center [101, 274] width 142 height 32
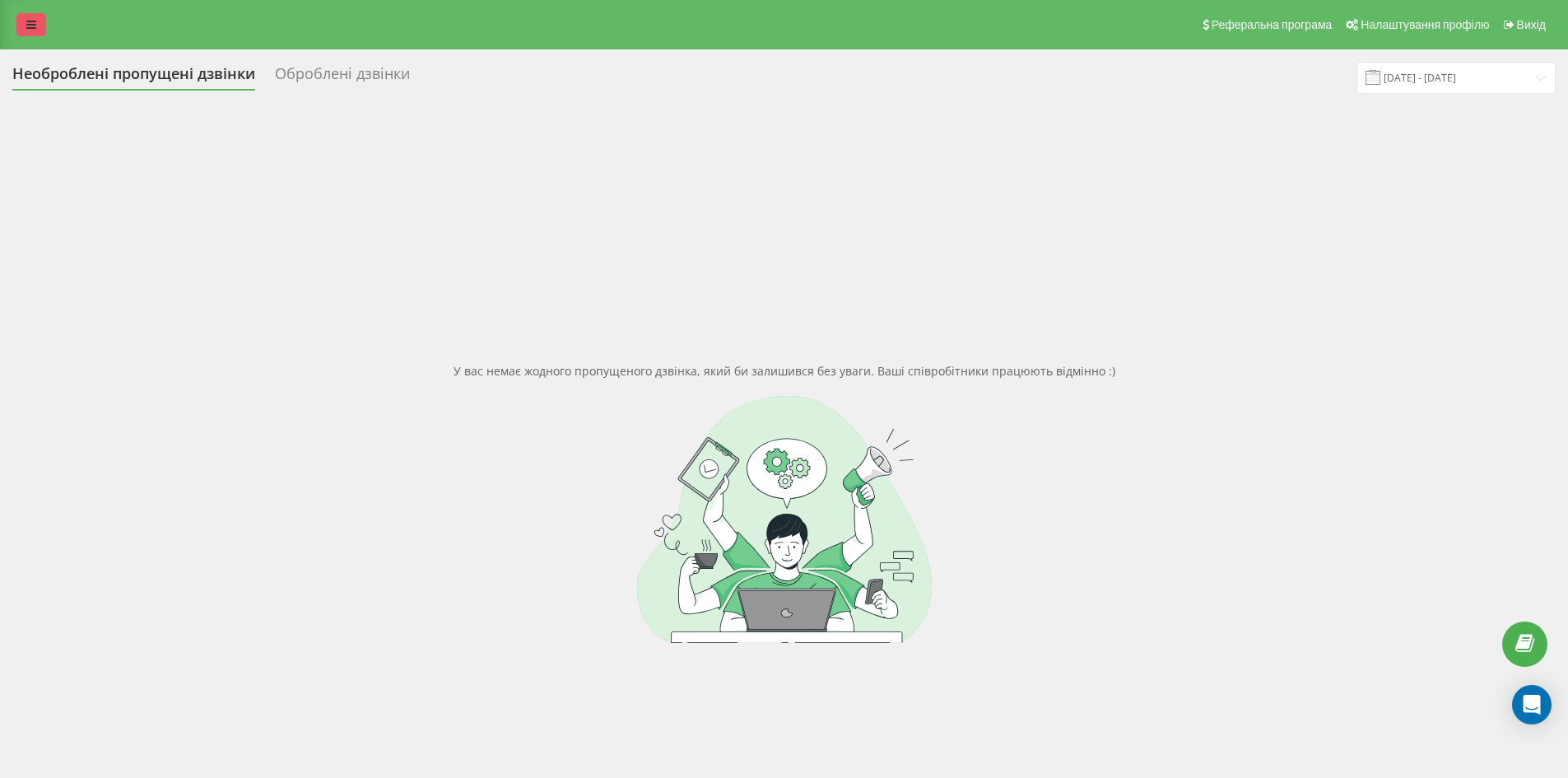
click at [40, 25] on link at bounding box center [32, 25] width 30 height 23
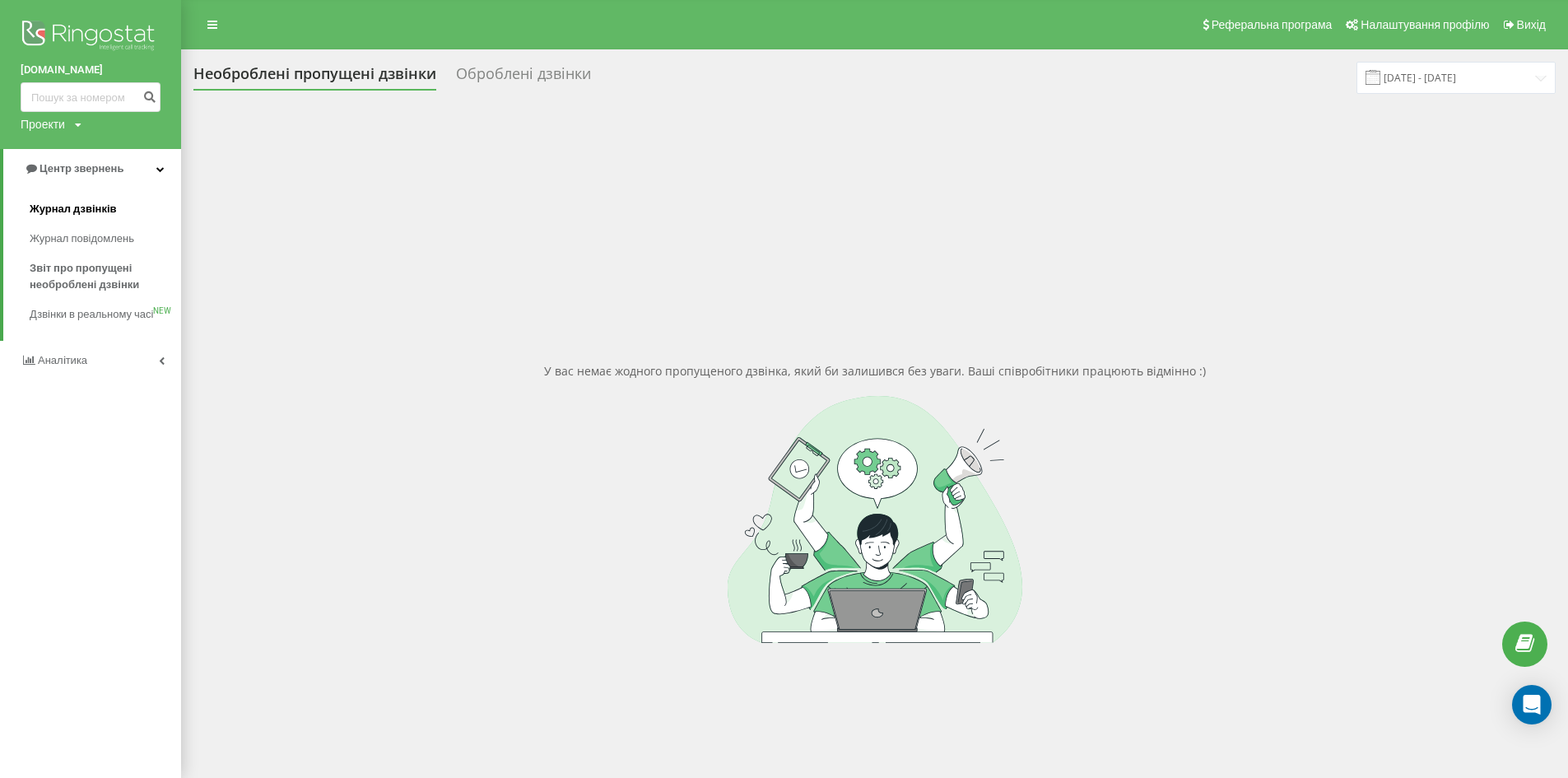
click at [97, 209] on span "Журнал дзвінків" at bounding box center [73, 209] width 87 height 17
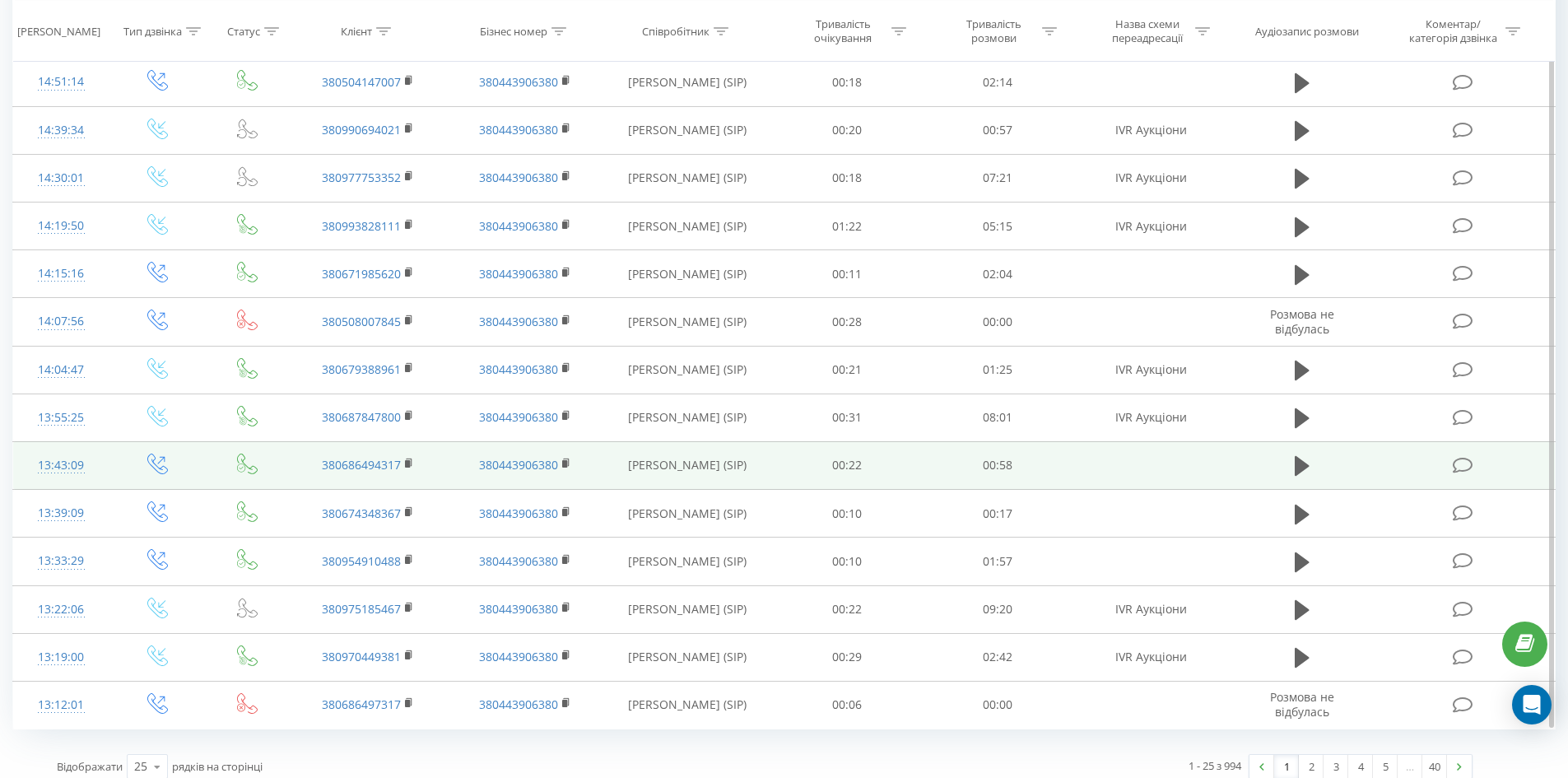
scroll to position [728, 0]
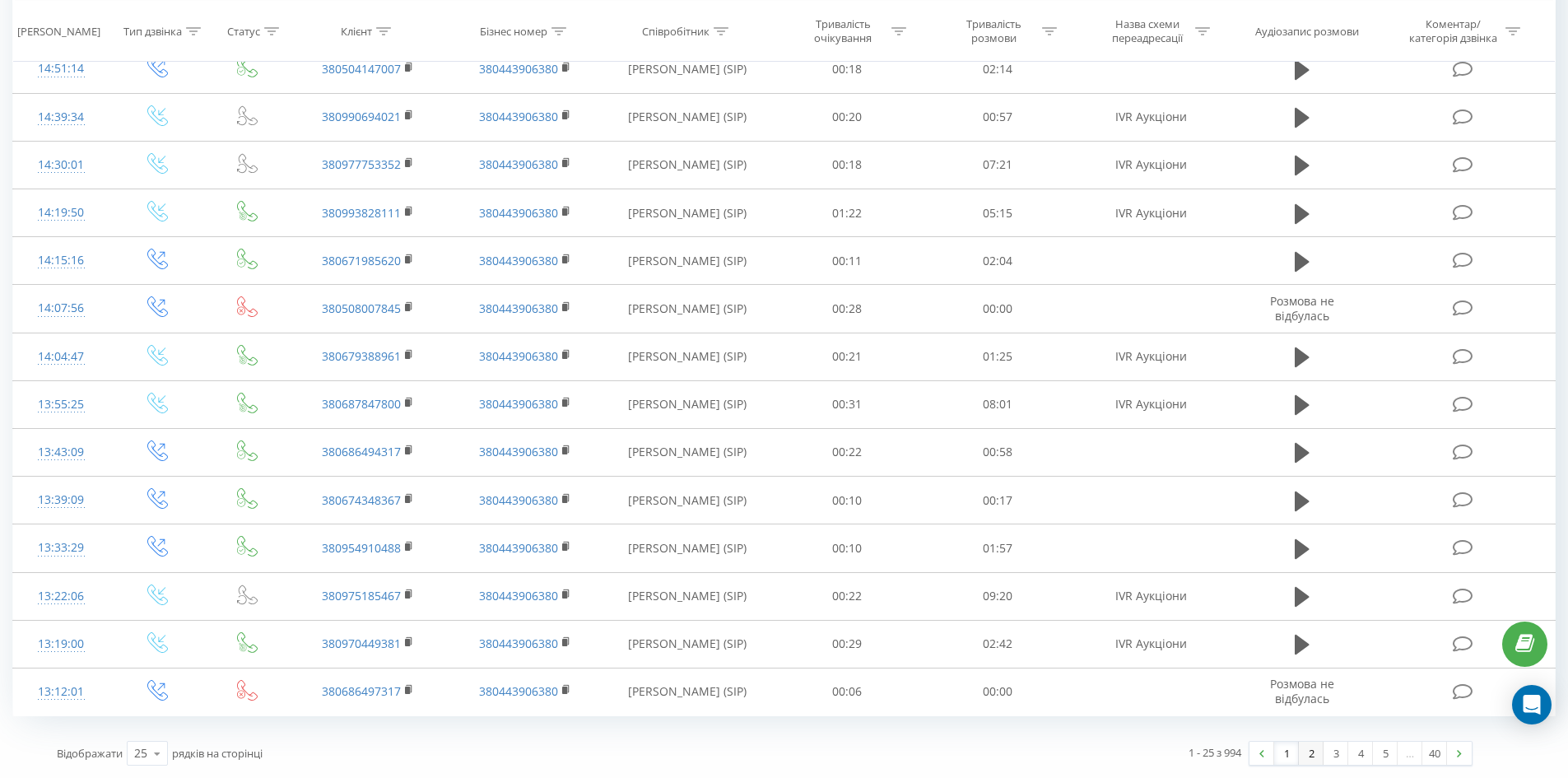
click at [1309, 755] on link "2" at bounding box center [1311, 753] width 25 height 23
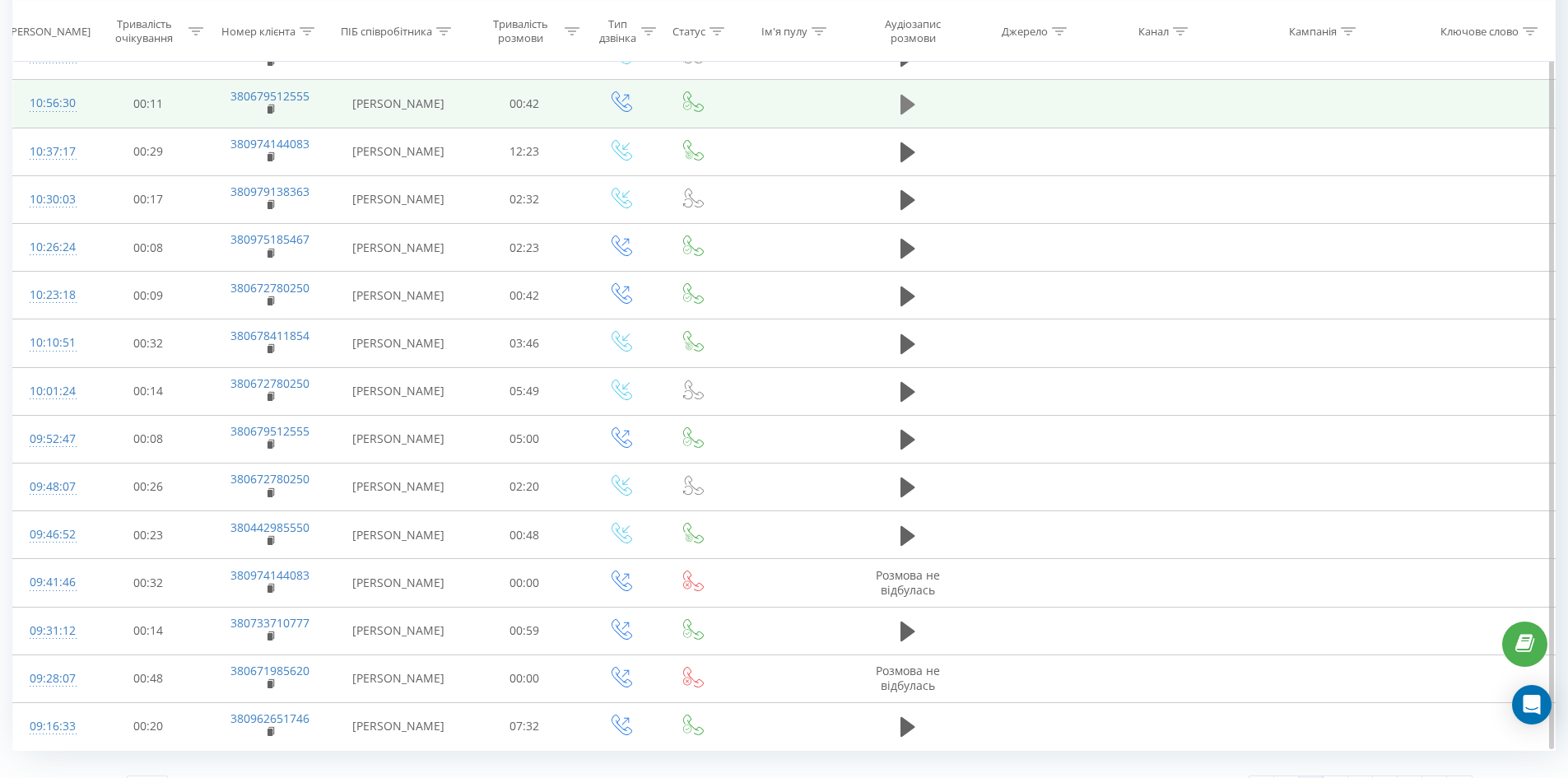
scroll to position [728, 0]
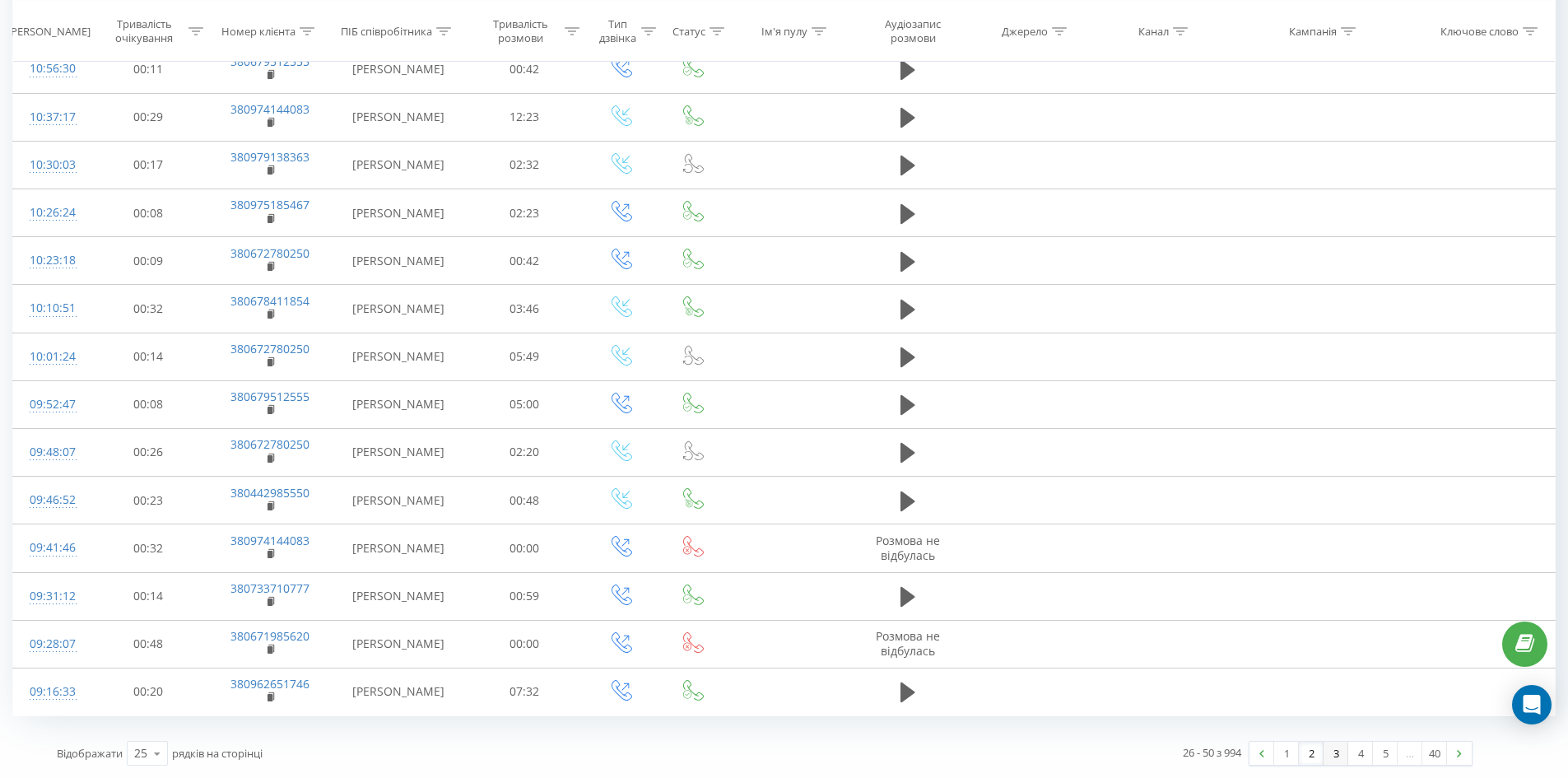
click at [1335, 762] on link "3" at bounding box center [1336, 753] width 25 height 23
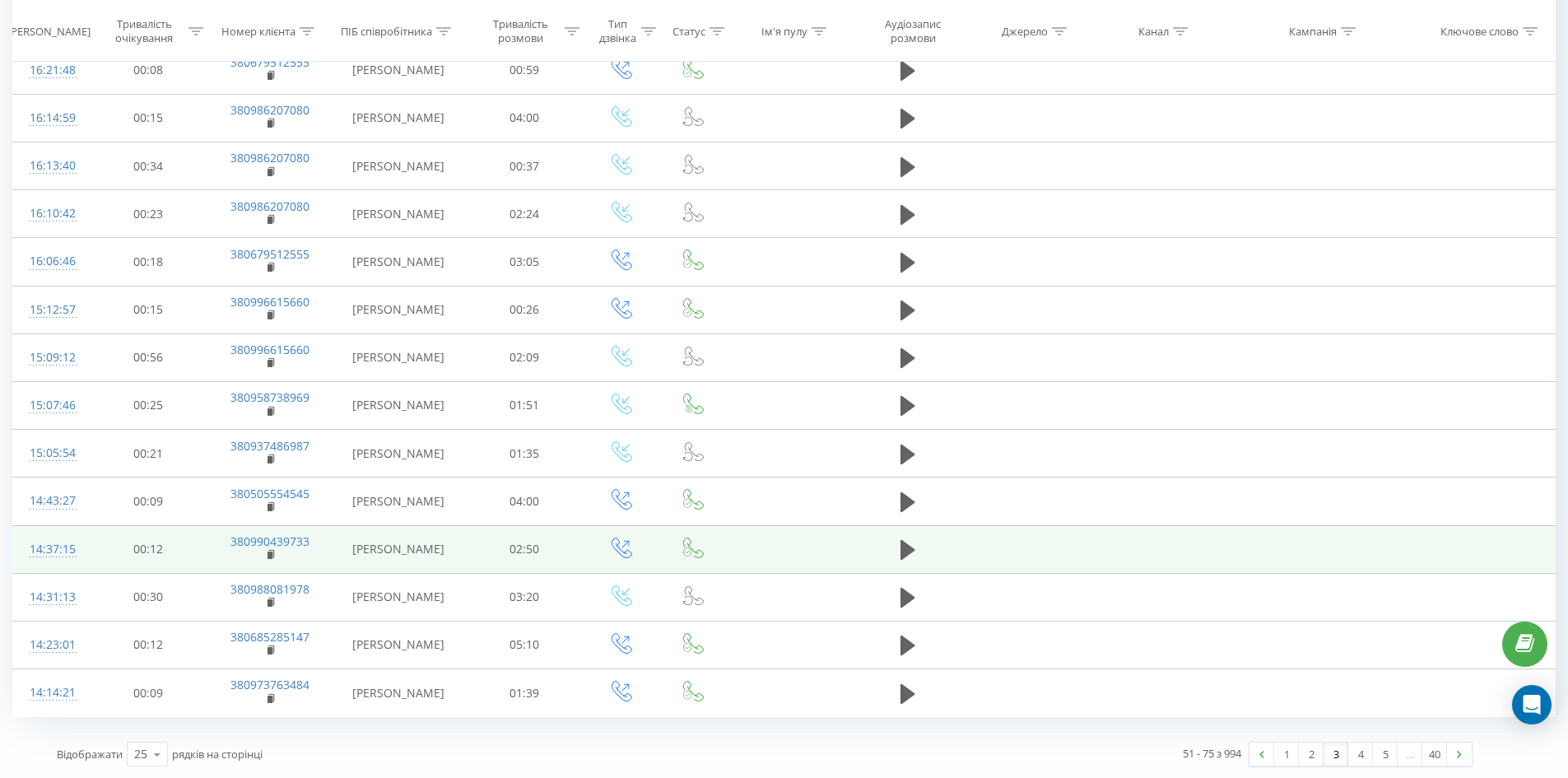
scroll to position [760, 0]
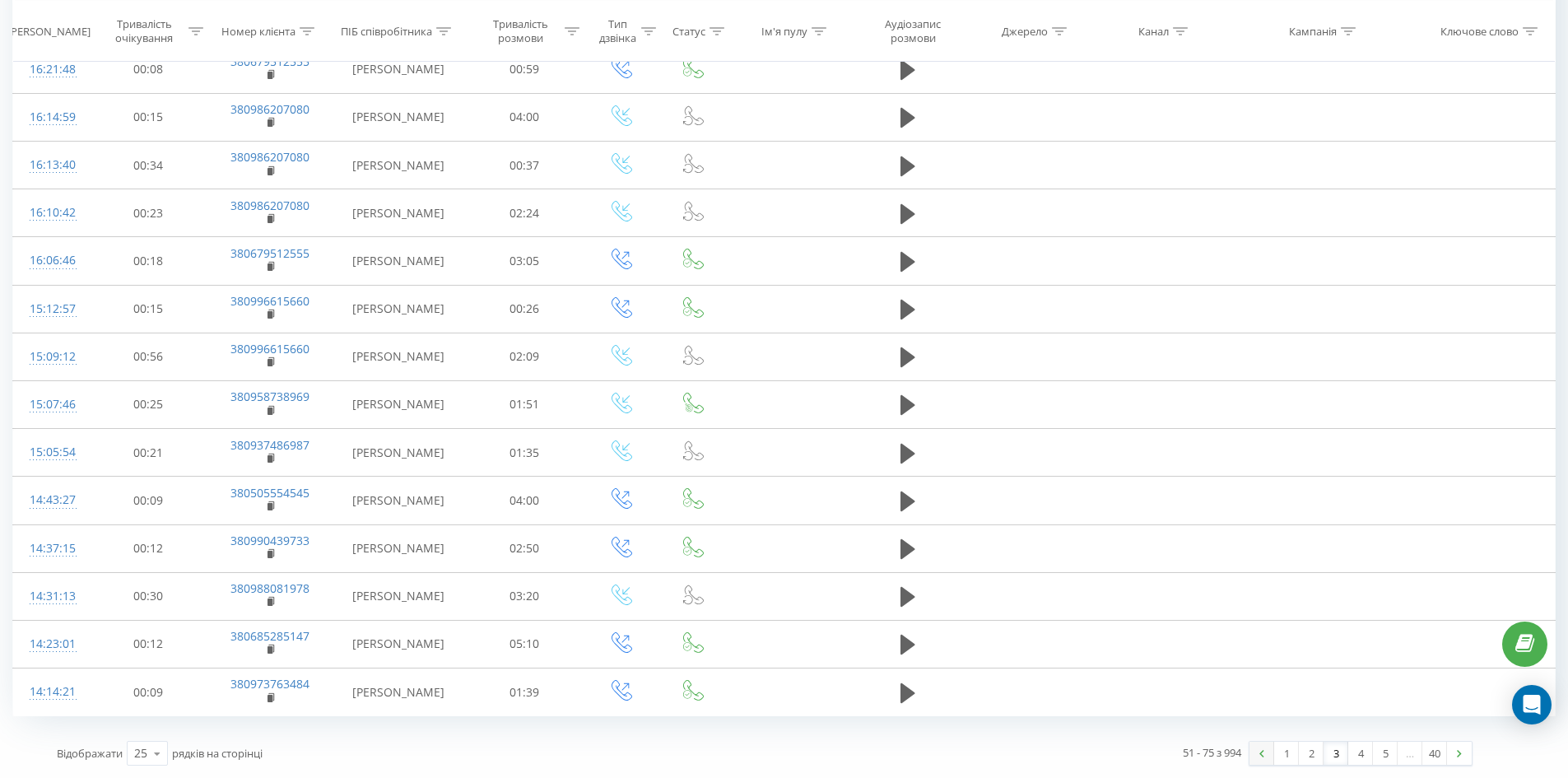
click at [1257, 757] on link at bounding box center [1262, 753] width 25 height 23
click at [1286, 753] on link "1" at bounding box center [1287, 753] width 25 height 23
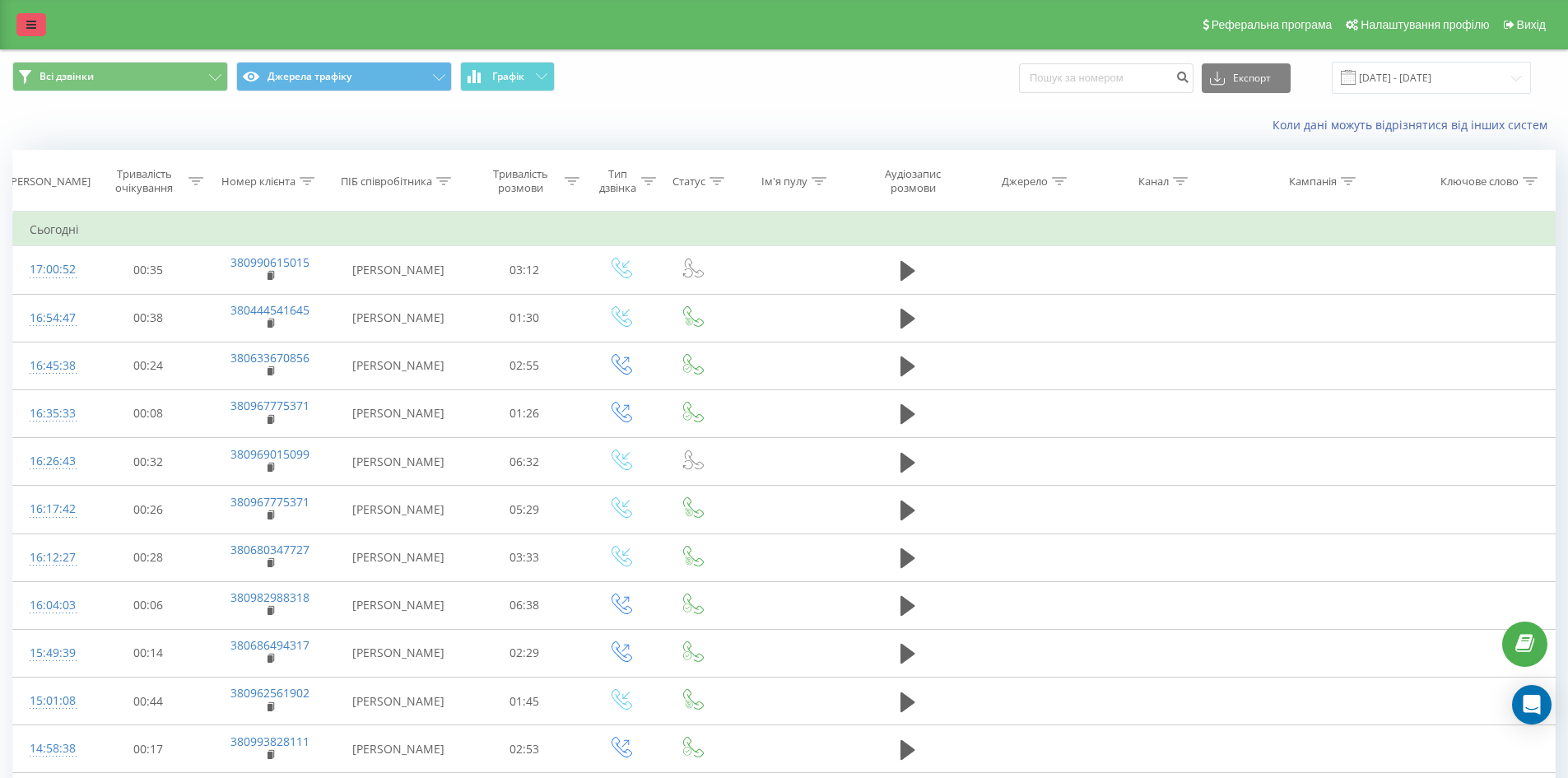
click at [41, 27] on link at bounding box center [32, 25] width 30 height 23
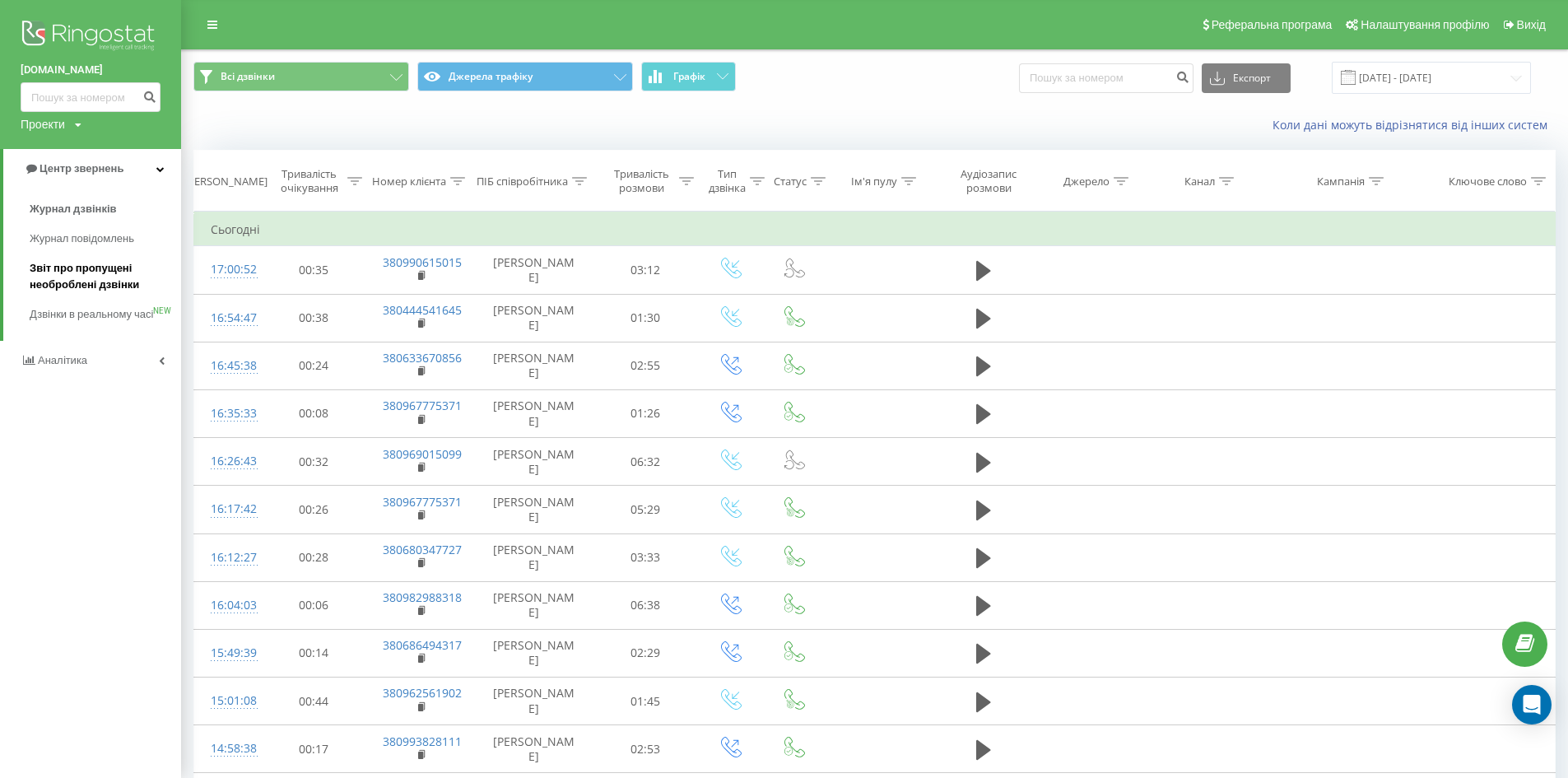
click at [87, 280] on span "Звіт про пропущені необроблені дзвінки" at bounding box center [101, 276] width 143 height 33
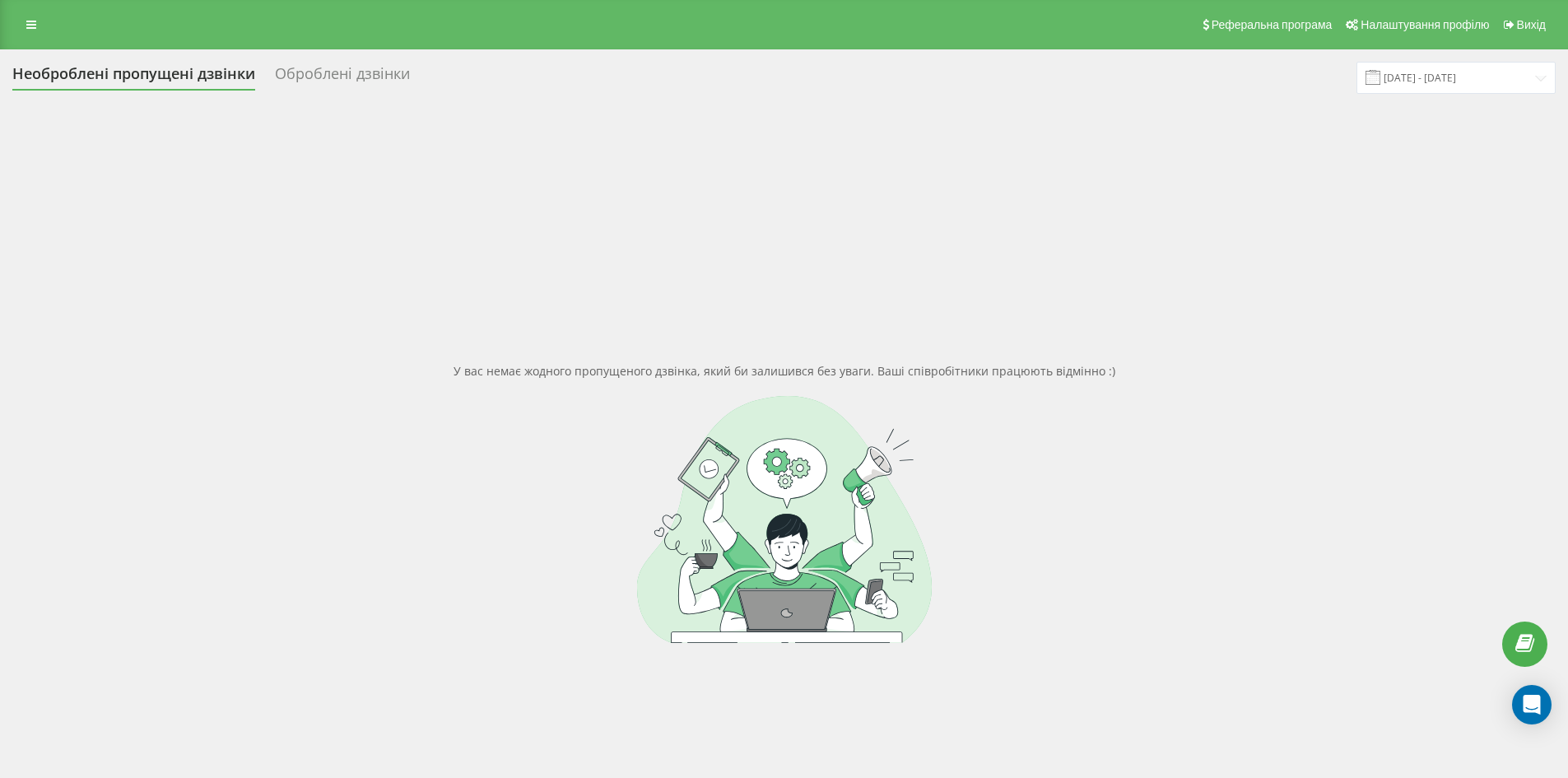
click at [312, 68] on div "Оброблені дзвінки" at bounding box center [342, 78] width 135 height 26
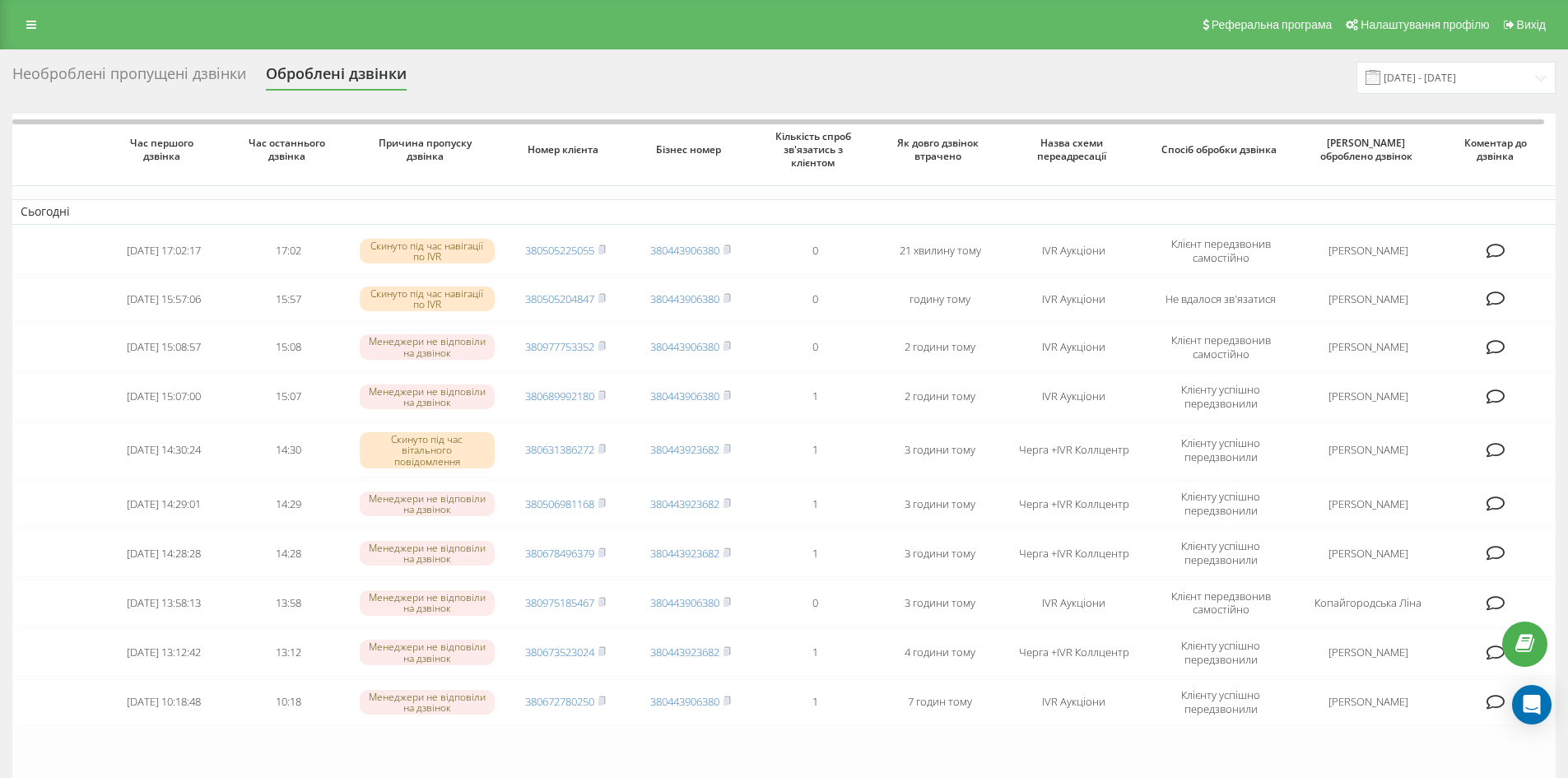
click at [103, 75] on div "Необроблені пропущені дзвінки" at bounding box center [129, 78] width 234 height 26
